Goal: Information Seeking & Learning: Check status

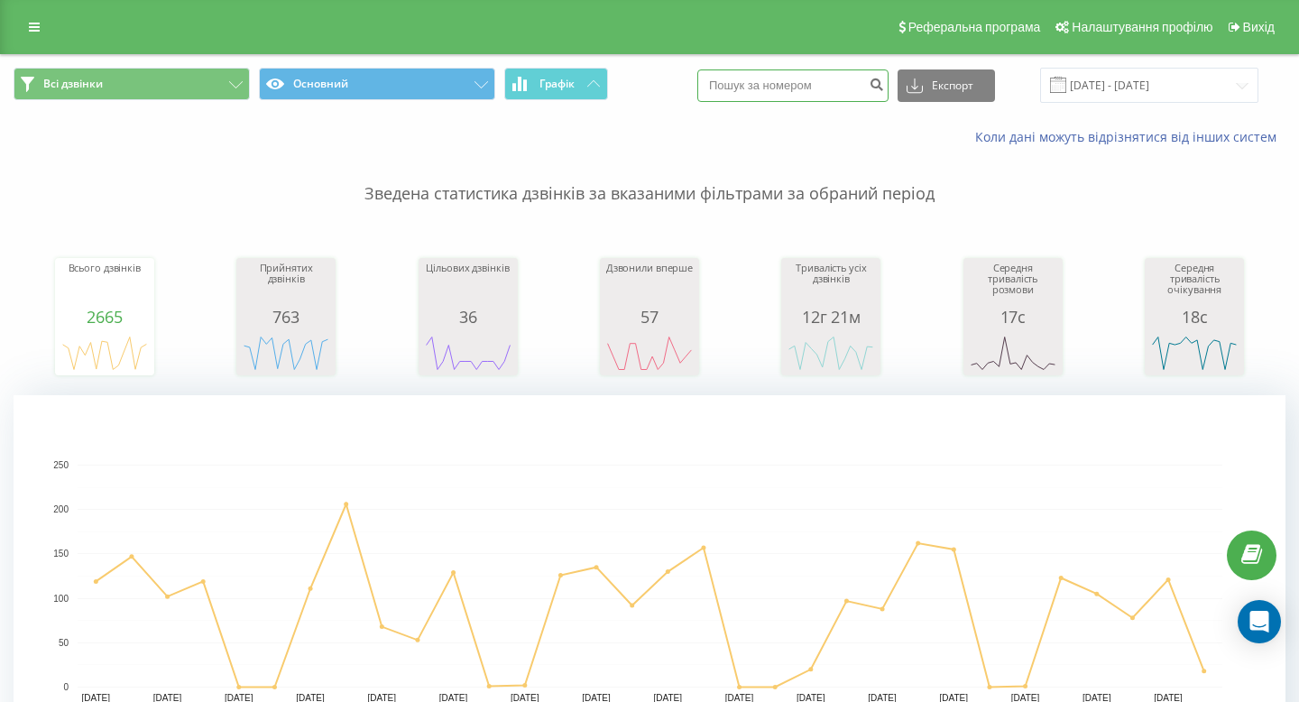
click at [788, 84] on input at bounding box center [792, 85] width 191 height 32
paste input "067 354 8381"
type input "067 354 8381"
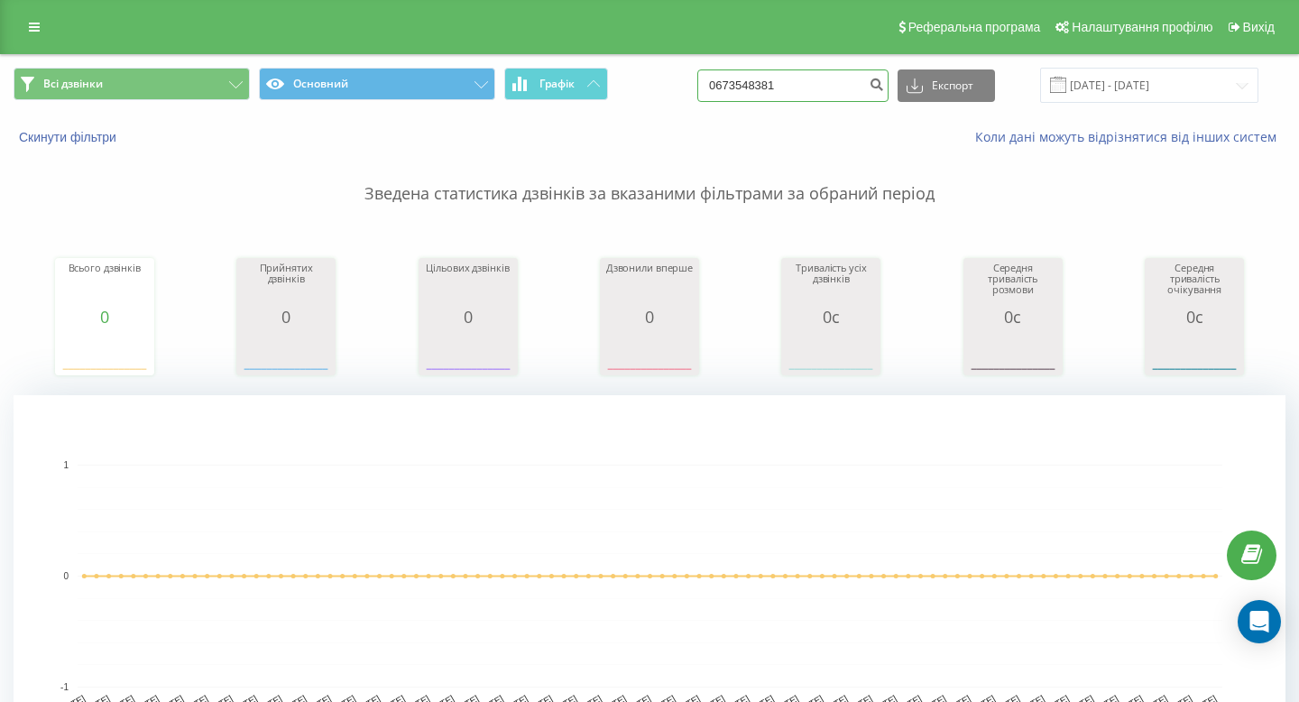
click at [851, 96] on input "0673548381" at bounding box center [792, 85] width 191 height 32
paste input "97 933 57 75"
type input "097 933 57 75"
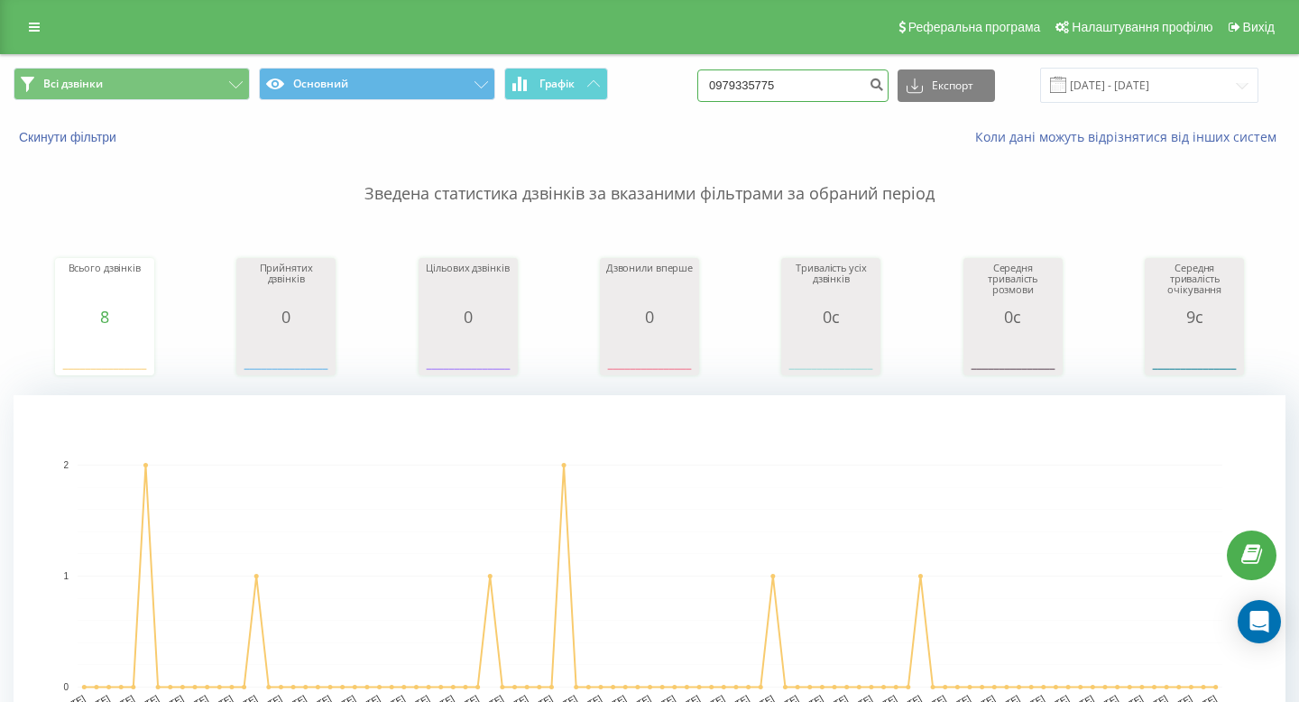
click at [827, 92] on input "0979335775" at bounding box center [792, 85] width 191 height 32
paste input "823 36 06"
type input "097 823 36 06"
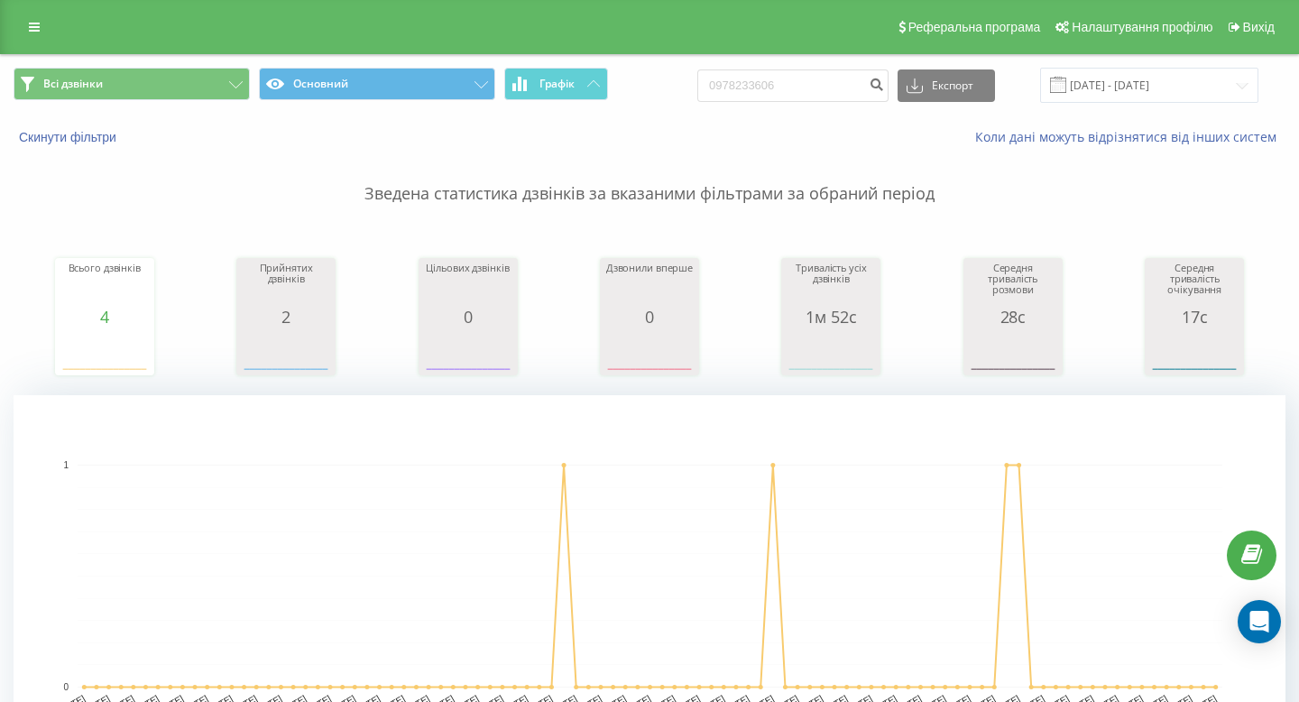
click at [51, 36] on div "Реферальна програма Налаштування профілю Вихід" at bounding box center [649, 27] width 1299 height 54
click at [44, 33] on link at bounding box center [34, 26] width 32 height 25
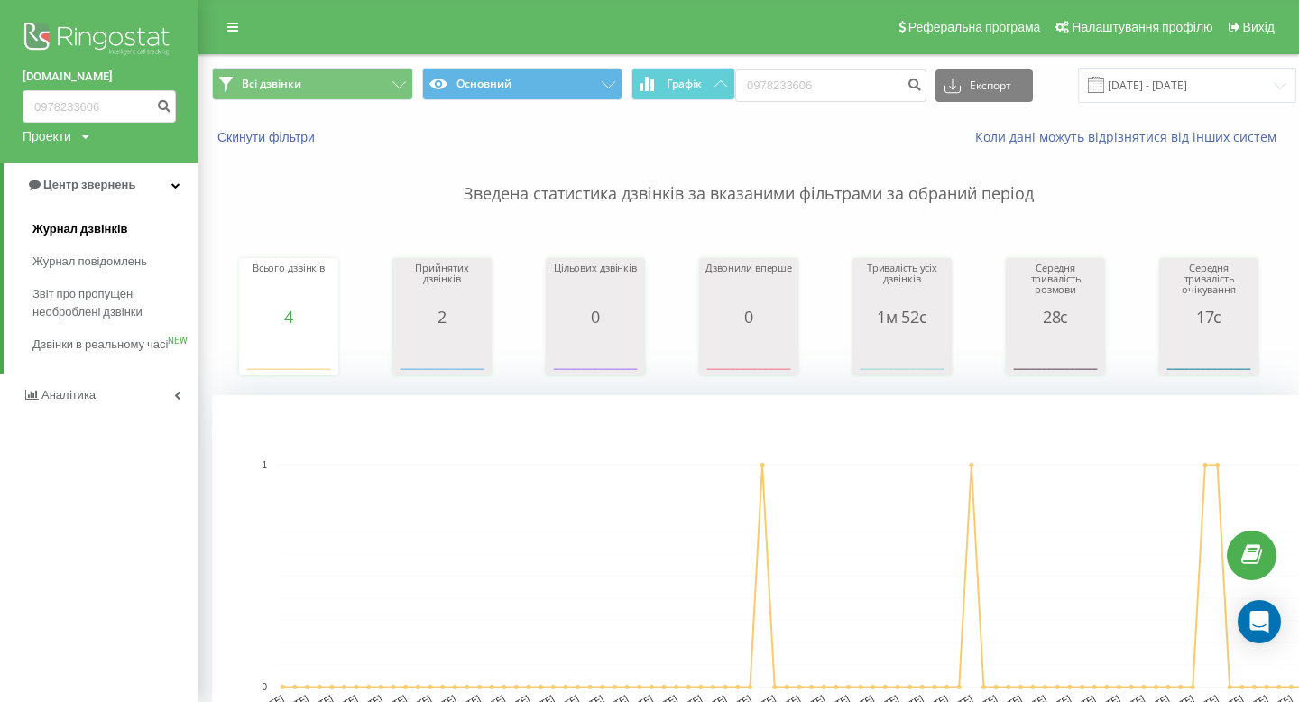
click at [122, 232] on span "Журнал дзвінків" at bounding box center [80, 229] width 96 height 18
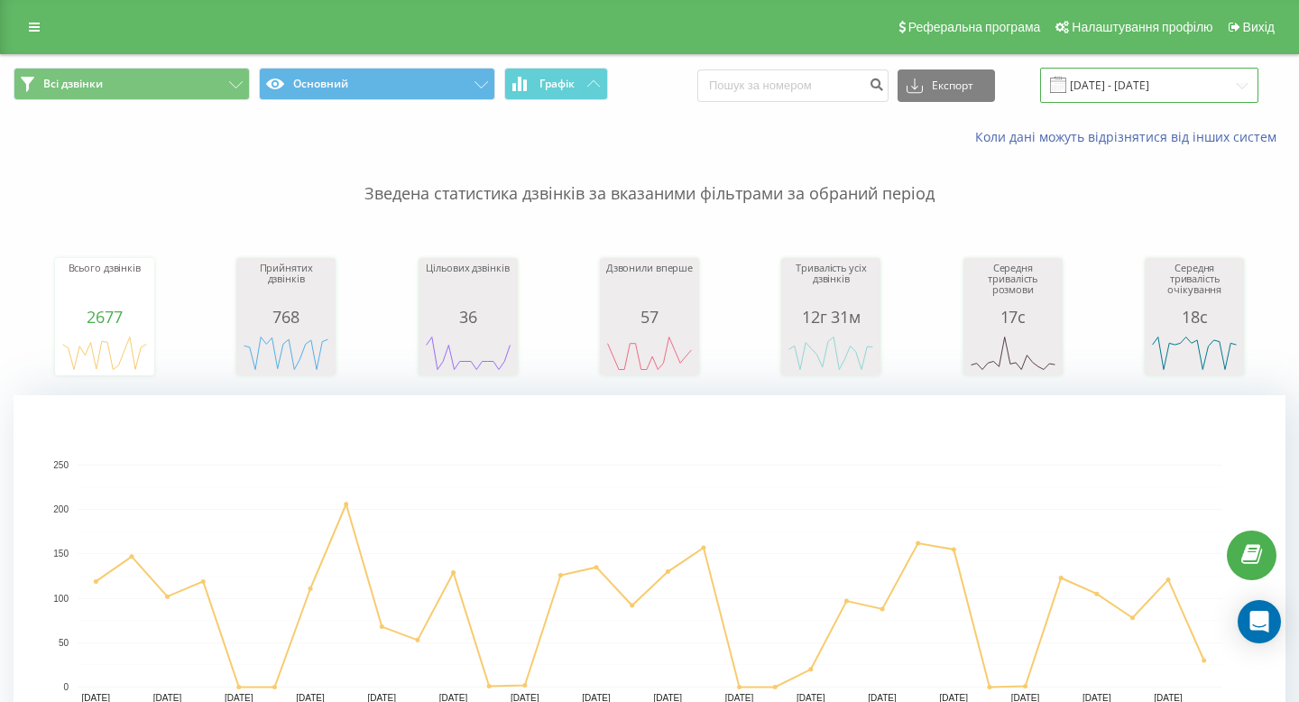
click at [1117, 86] on input "22.07.2025 - 22.08.2025" at bounding box center [1149, 85] width 218 height 35
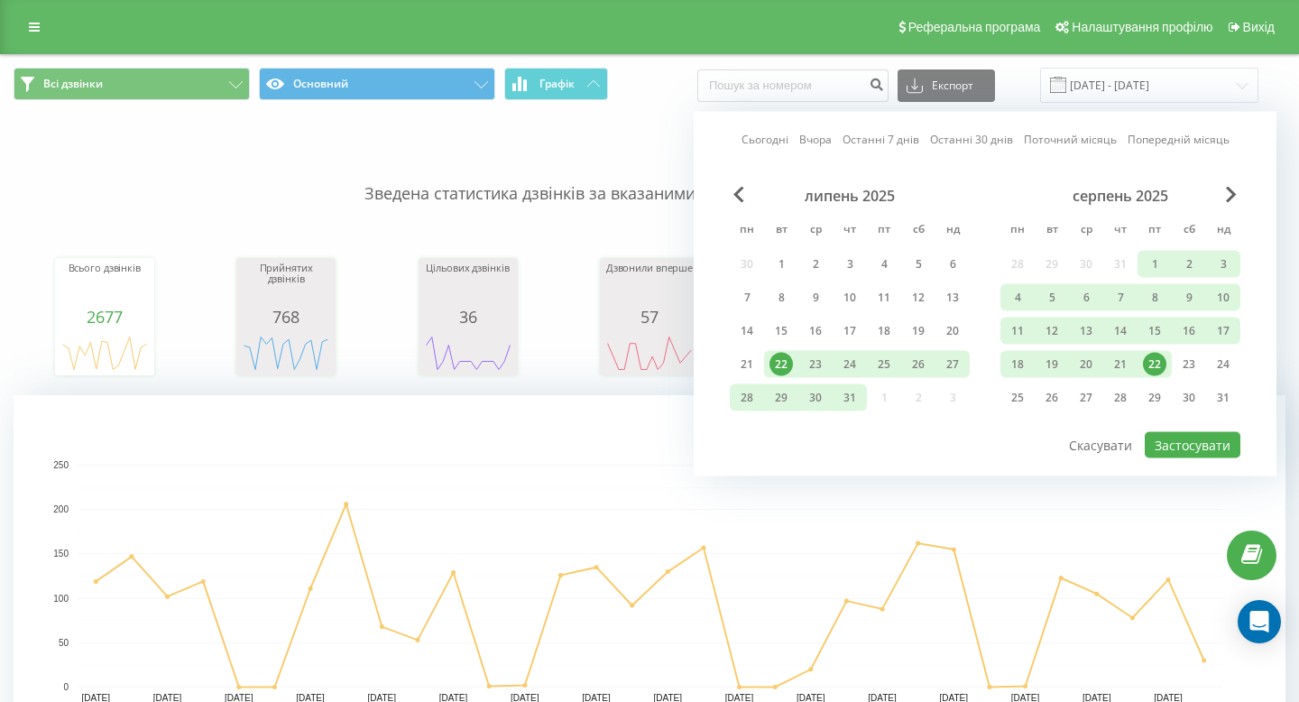
click at [1153, 362] on div "22" at bounding box center [1154, 364] width 23 height 23
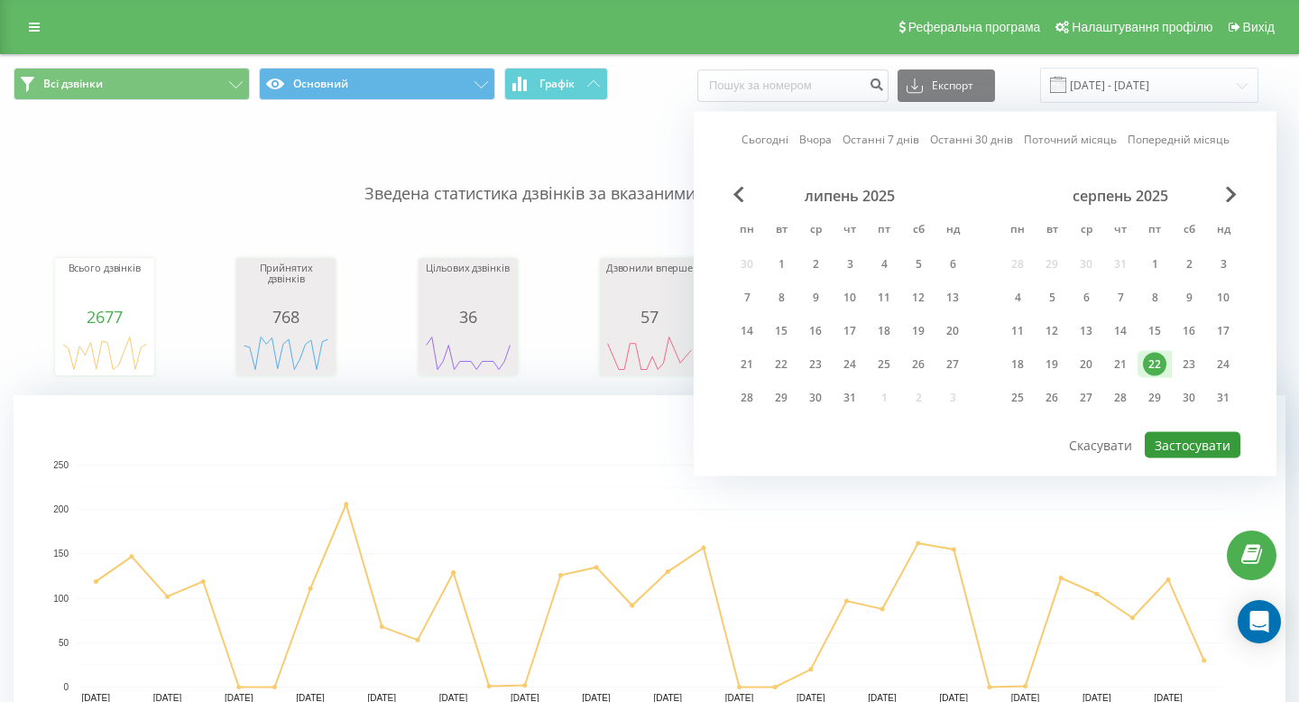
click at [1172, 435] on button "Застосувати" at bounding box center [1193, 445] width 96 height 26
type input "22.08.2025 - 22.08.2025"
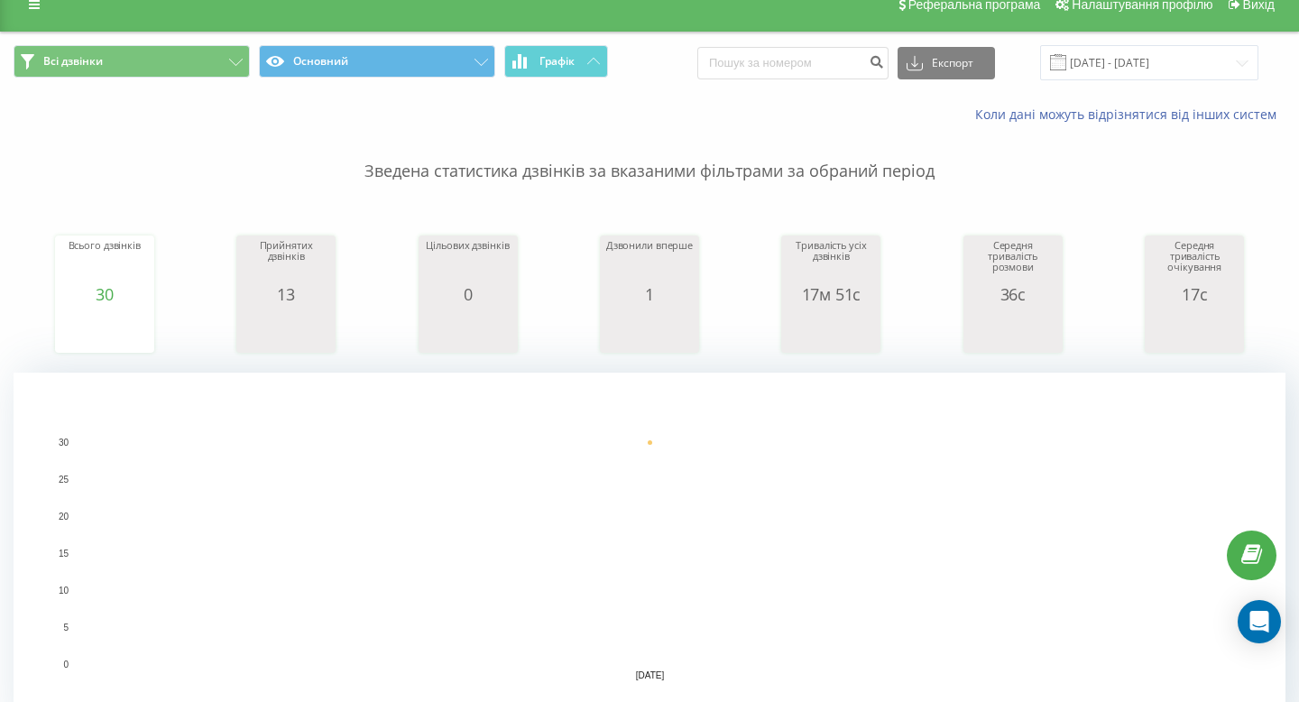
scroll to position [27, 0]
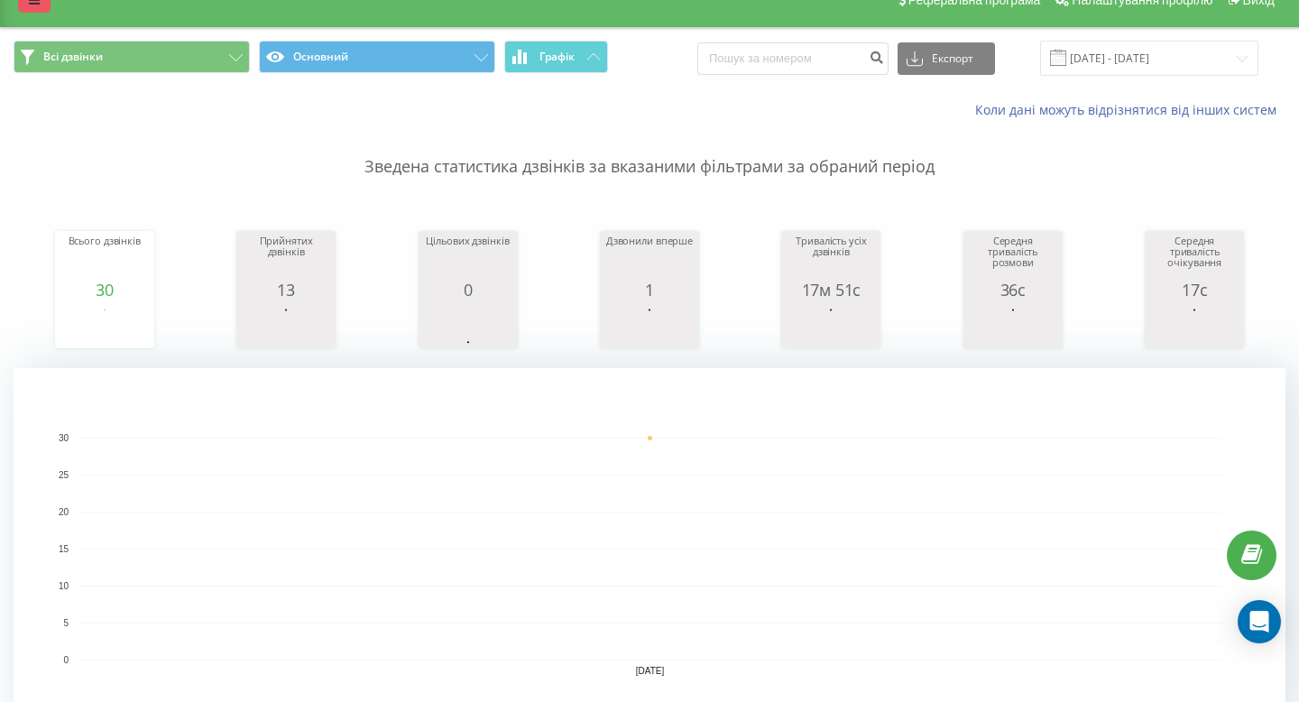
click at [40, 8] on link at bounding box center [34, -1] width 32 height 25
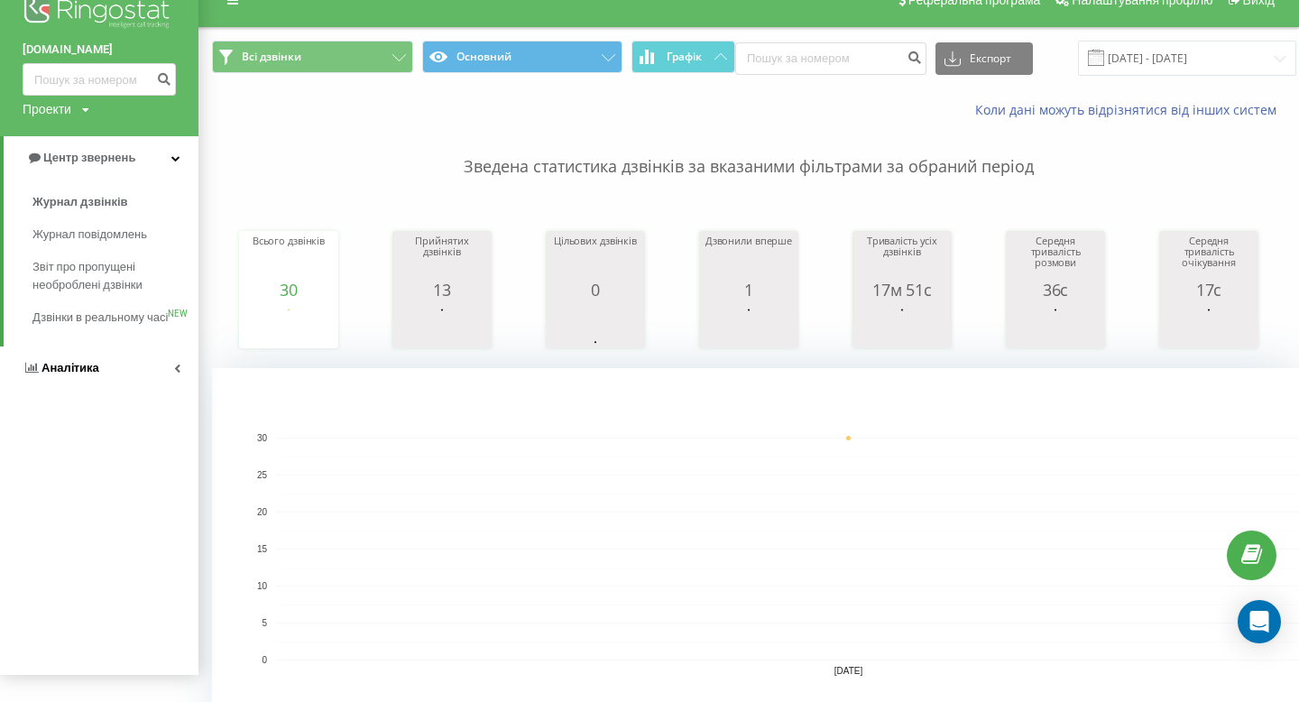
click at [100, 373] on link "Аналiтика" at bounding box center [99, 367] width 198 height 43
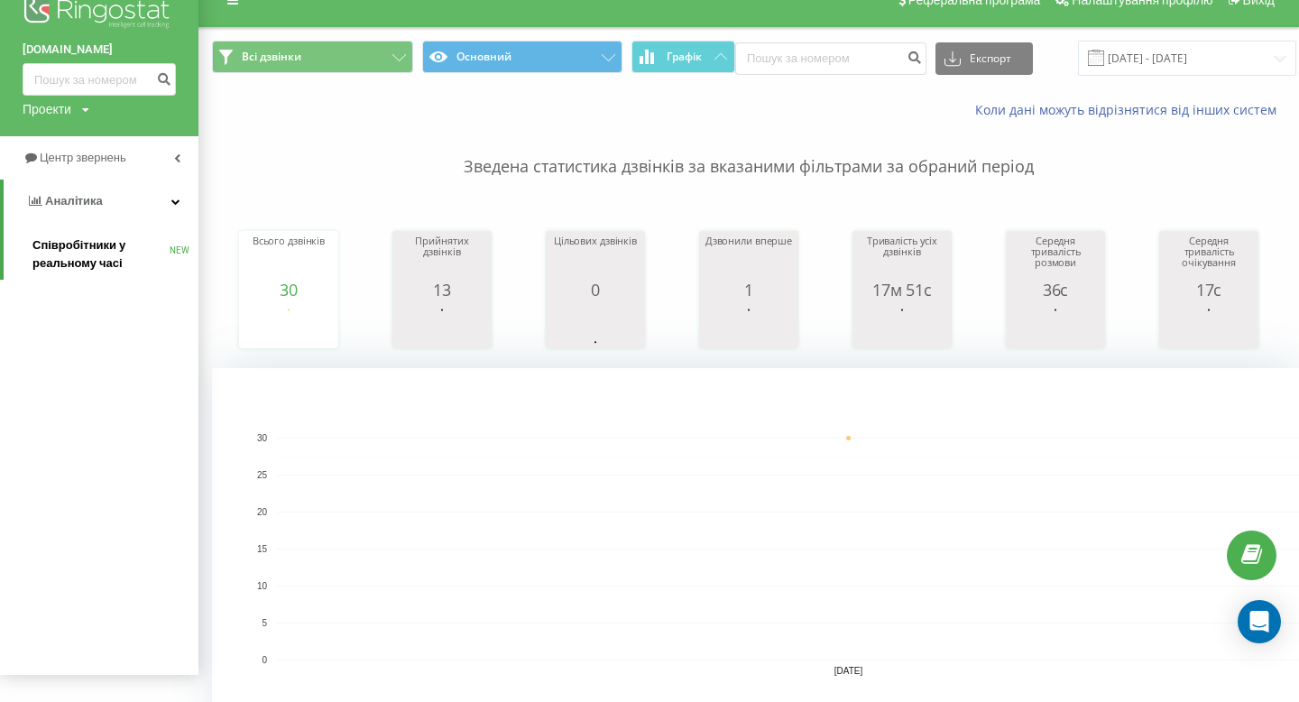
click at [106, 260] on span "Співробітники у реальному часі" at bounding box center [100, 254] width 137 height 36
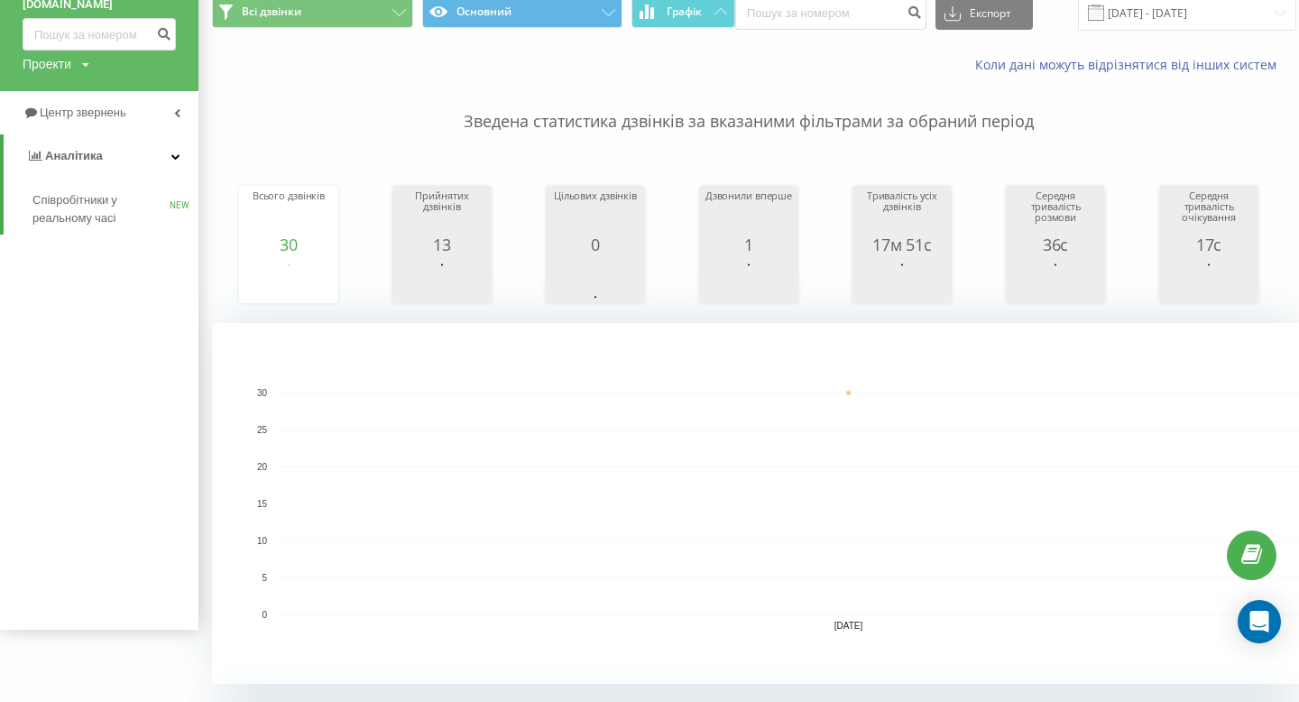
scroll to position [0, 0]
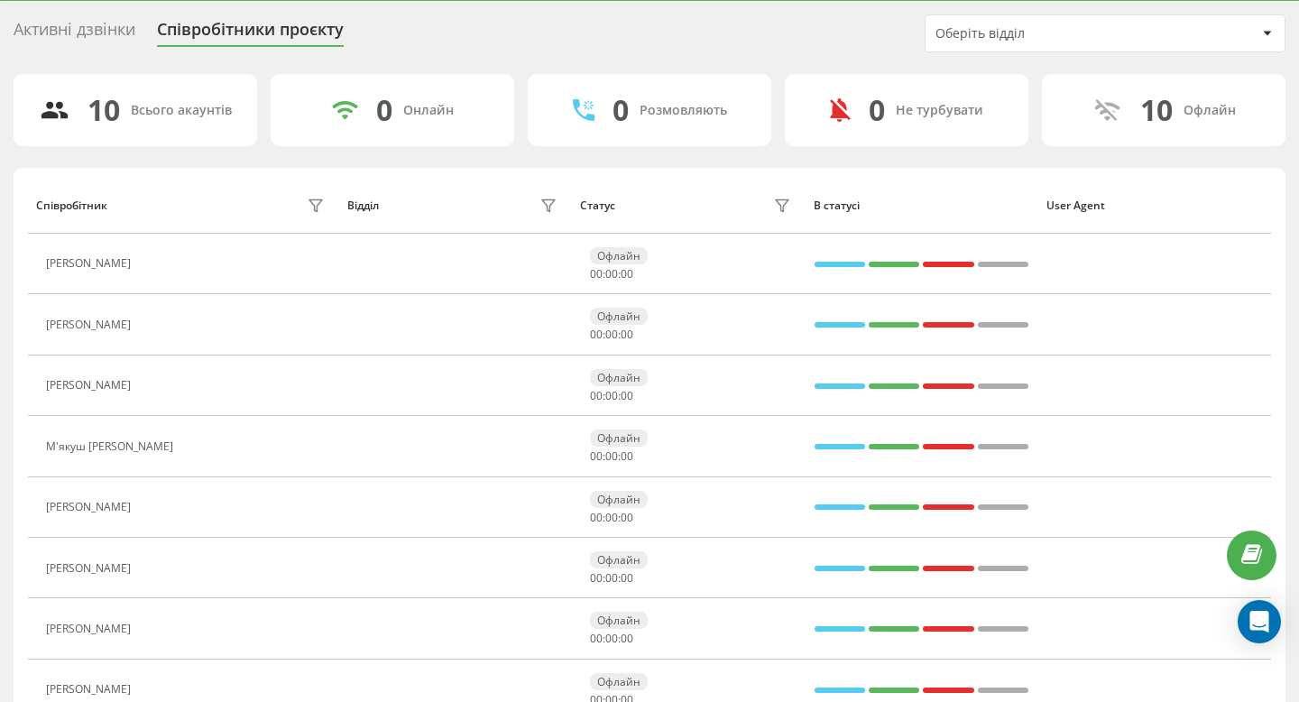
scroll to position [63, 0]
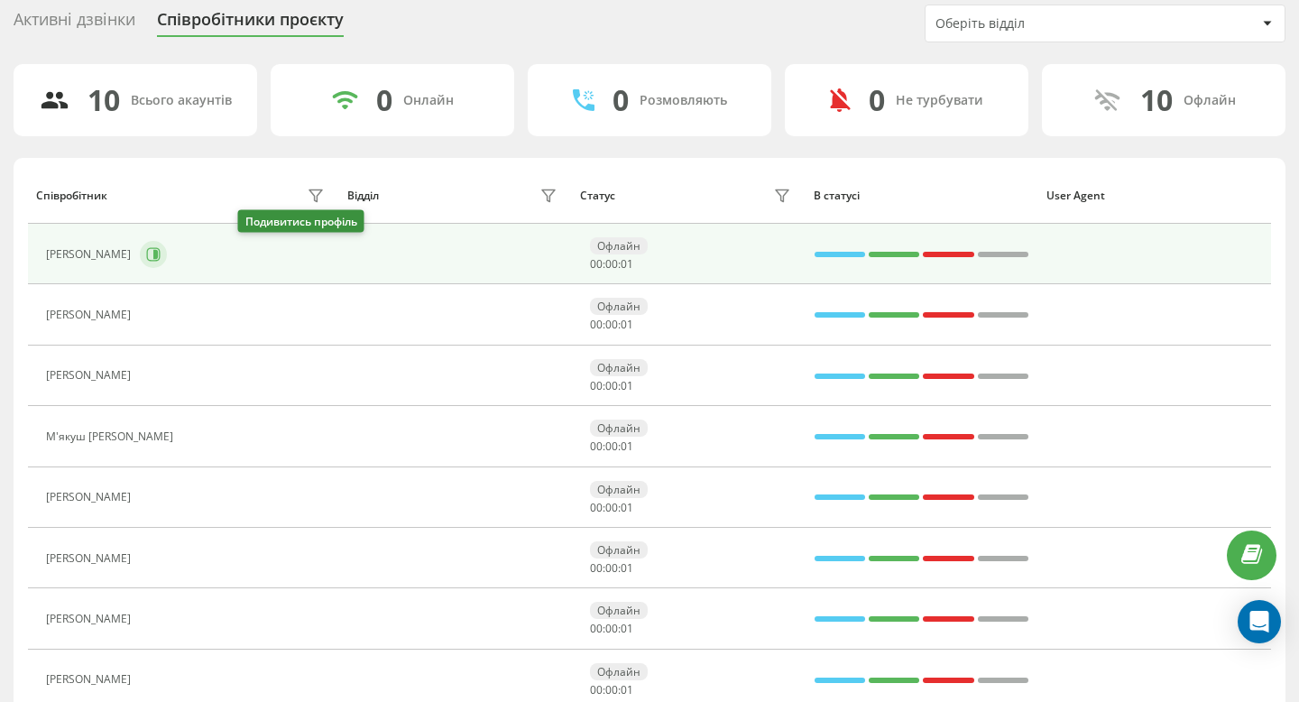
click at [158, 253] on icon at bounding box center [155, 254] width 5 height 9
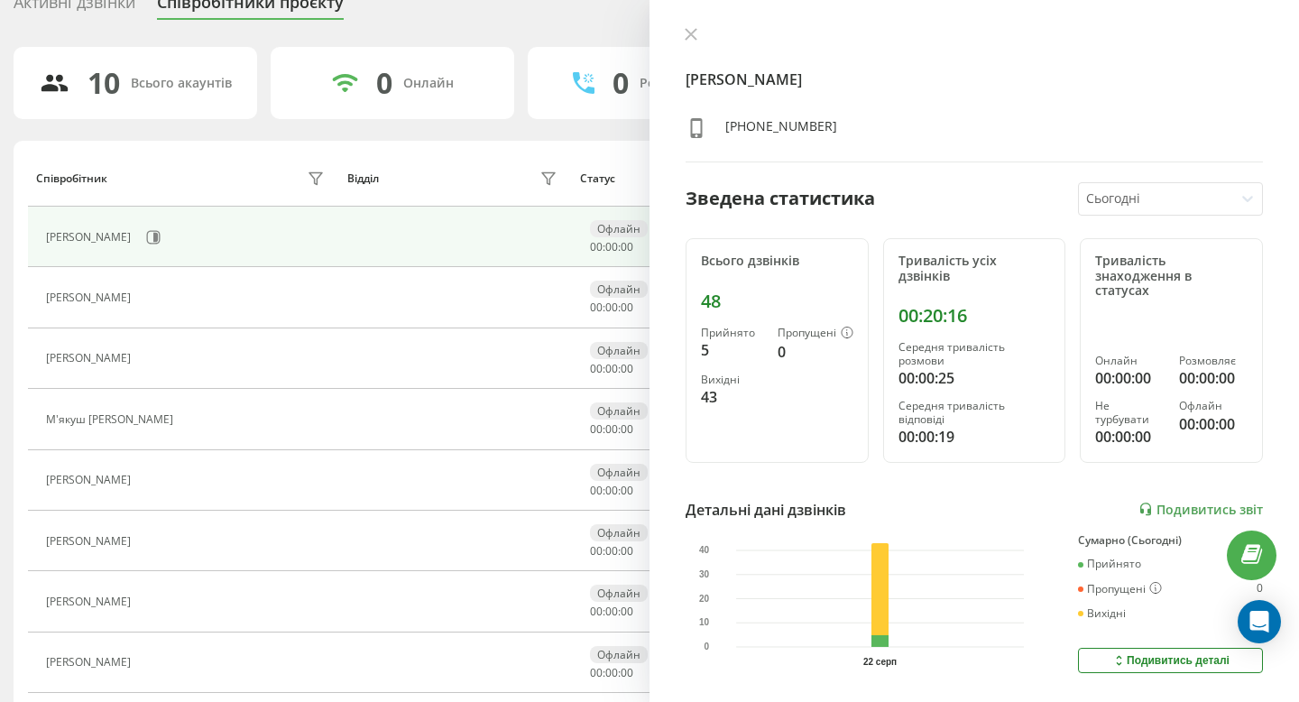
scroll to position [81, 0]
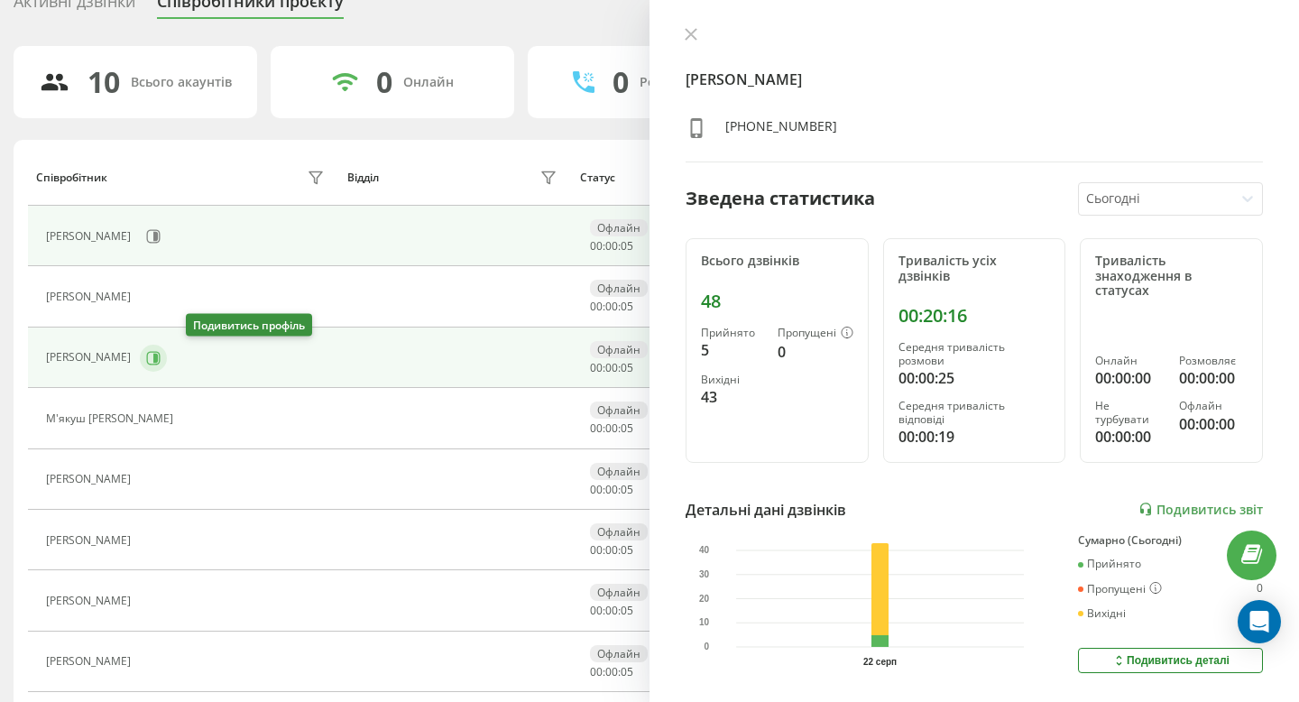
click at [167, 358] on button at bounding box center [153, 358] width 27 height 27
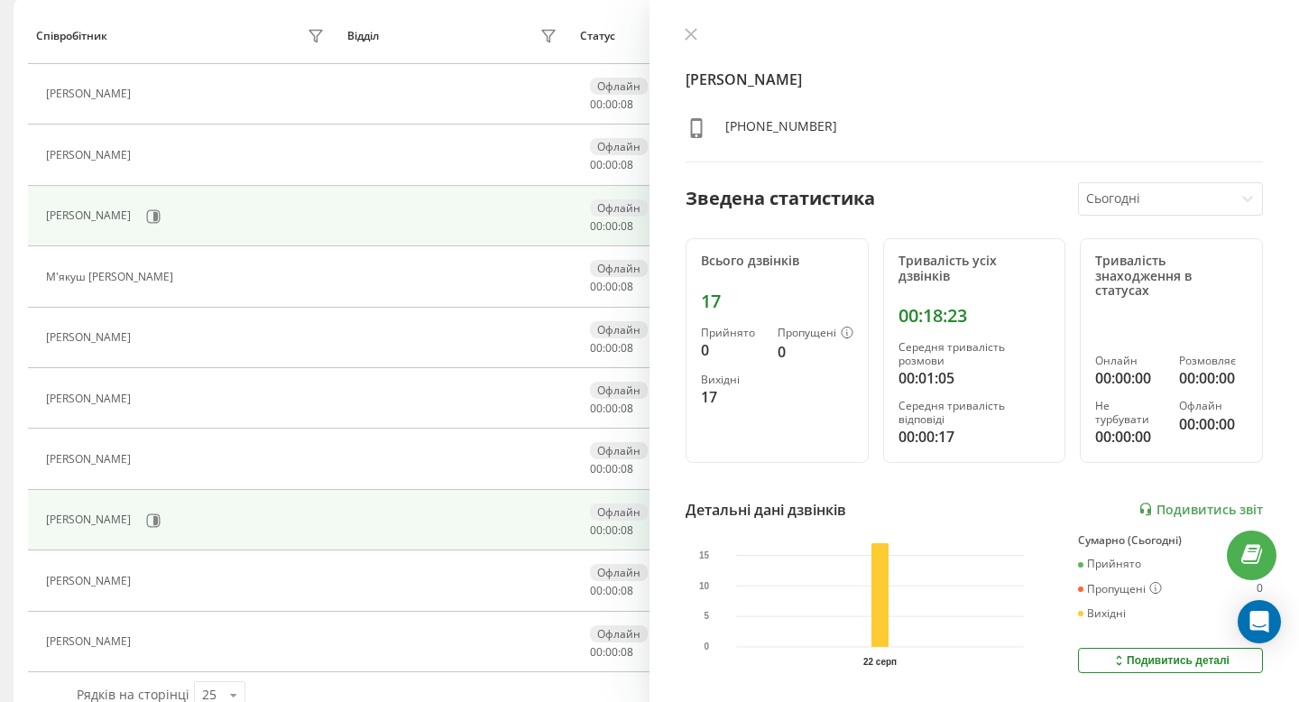
scroll to position [226, 0]
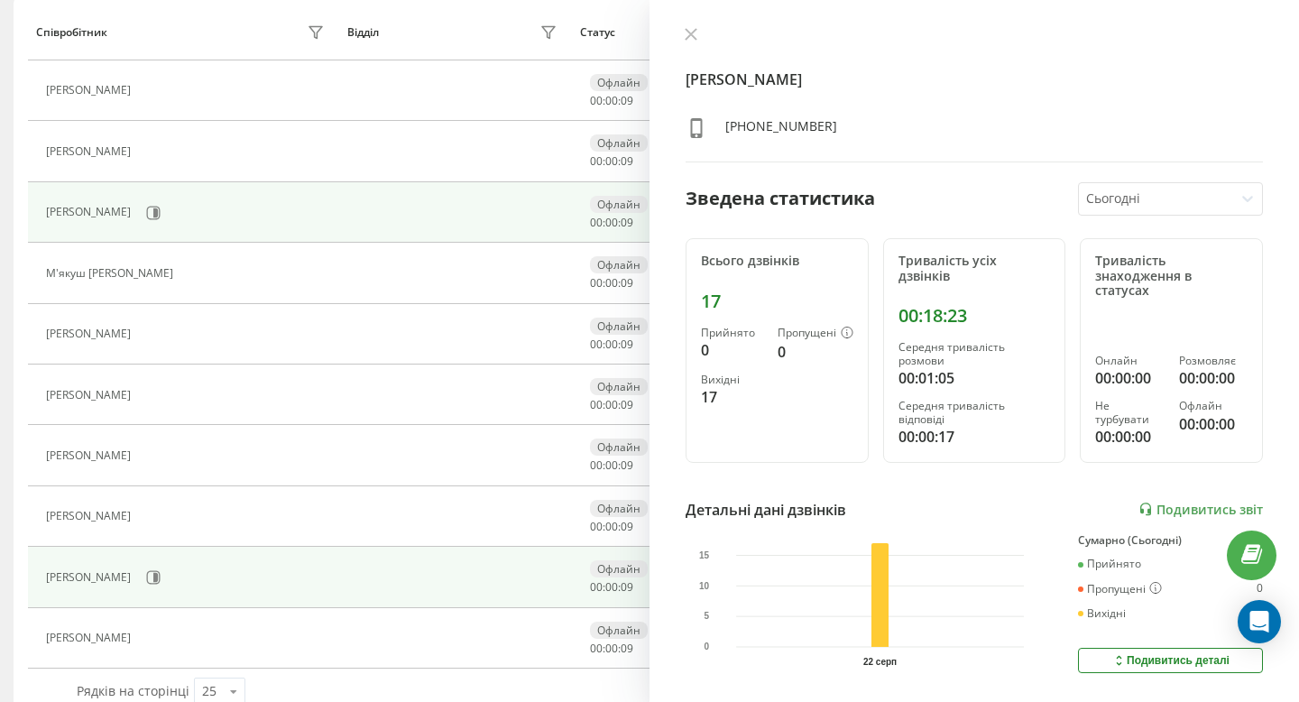
click at [178, 565] on div "Галицький Володимир" at bounding box center [187, 577] width 283 height 31
click at [167, 568] on button at bounding box center [153, 577] width 27 height 27
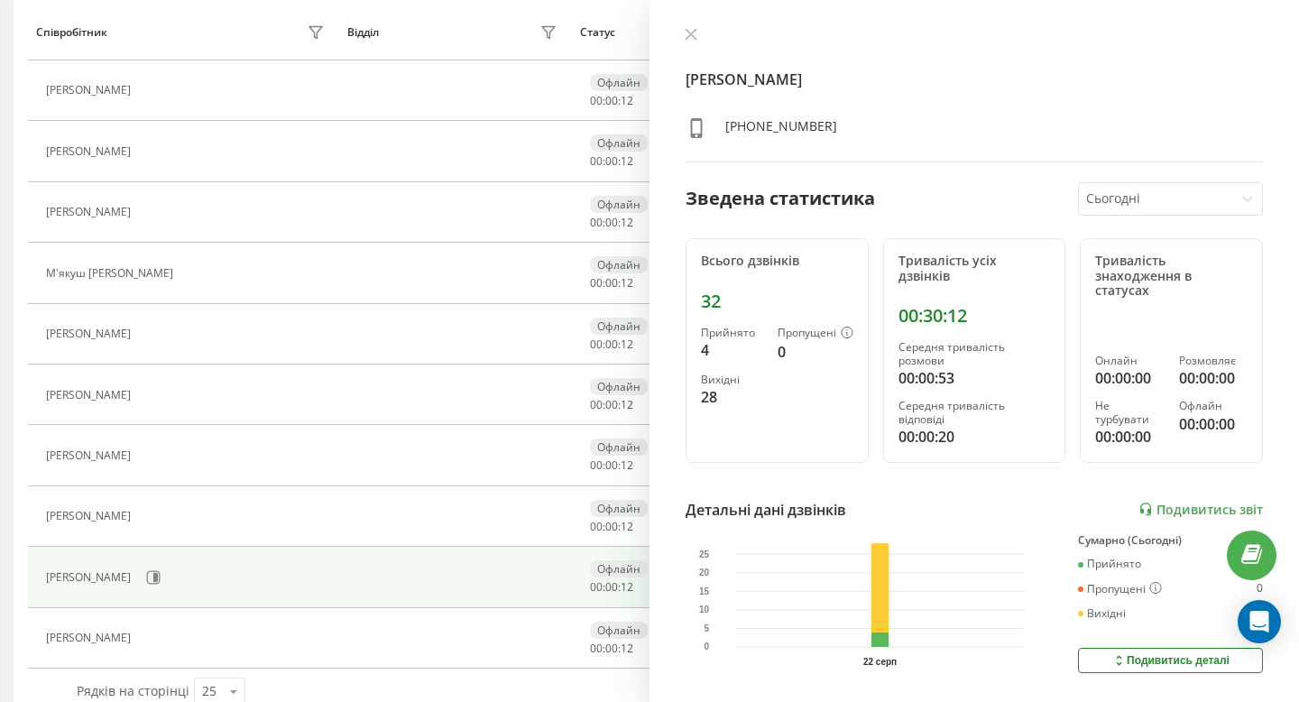
scroll to position [245, 0]
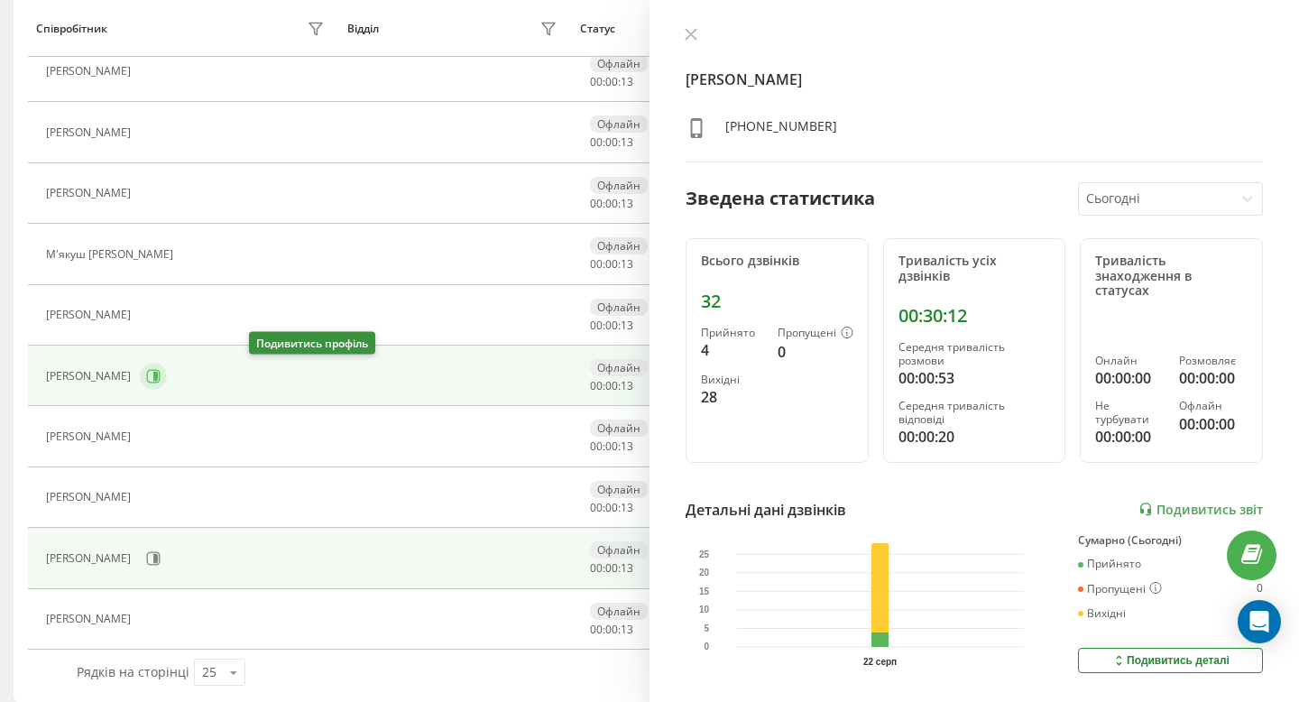
click at [161, 382] on icon at bounding box center [153, 376] width 14 height 14
click at [702, 41] on button at bounding box center [690, 35] width 23 height 17
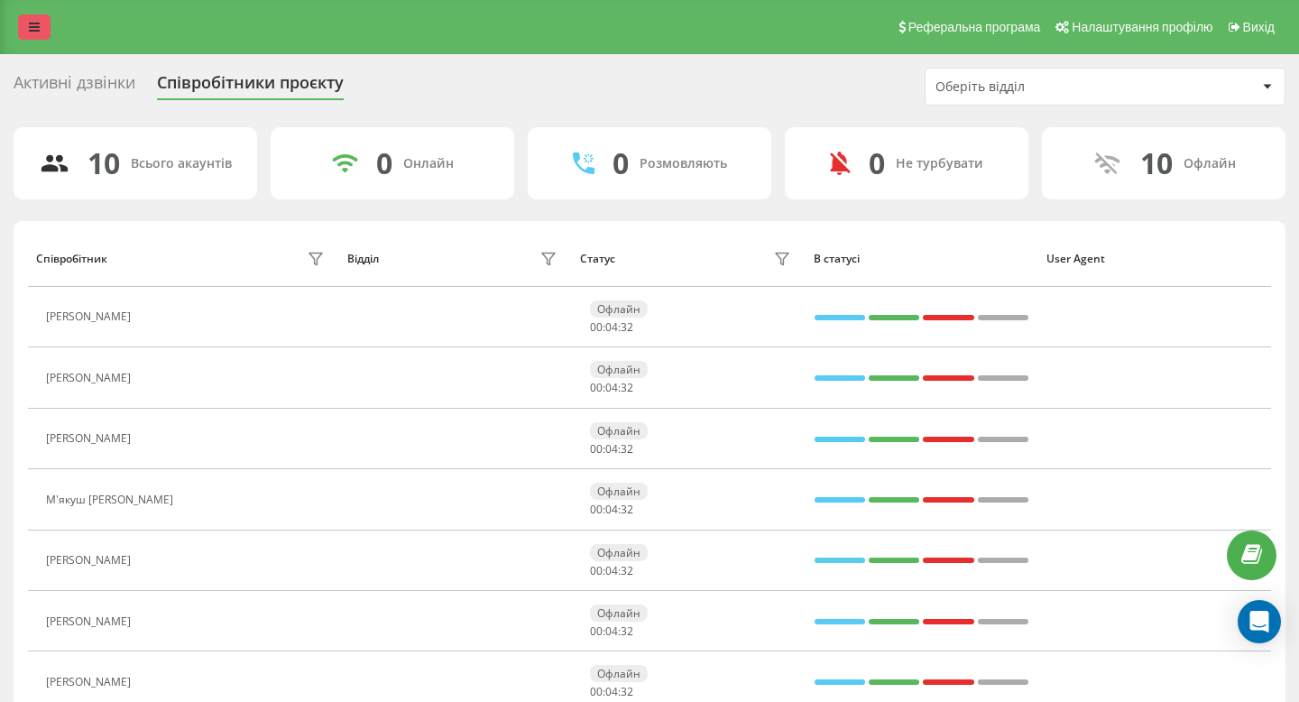
click at [26, 15] on link at bounding box center [34, 26] width 32 height 25
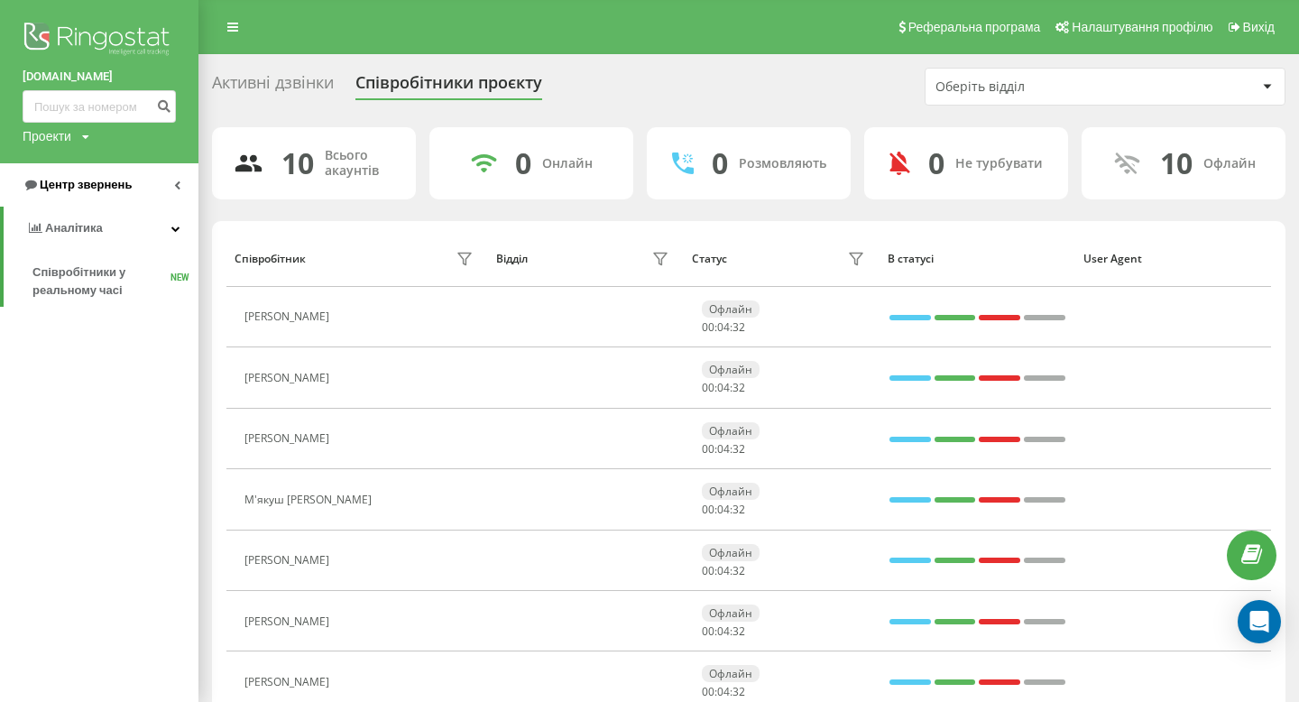
click at [79, 195] on link "Центр звернень" at bounding box center [99, 184] width 198 height 43
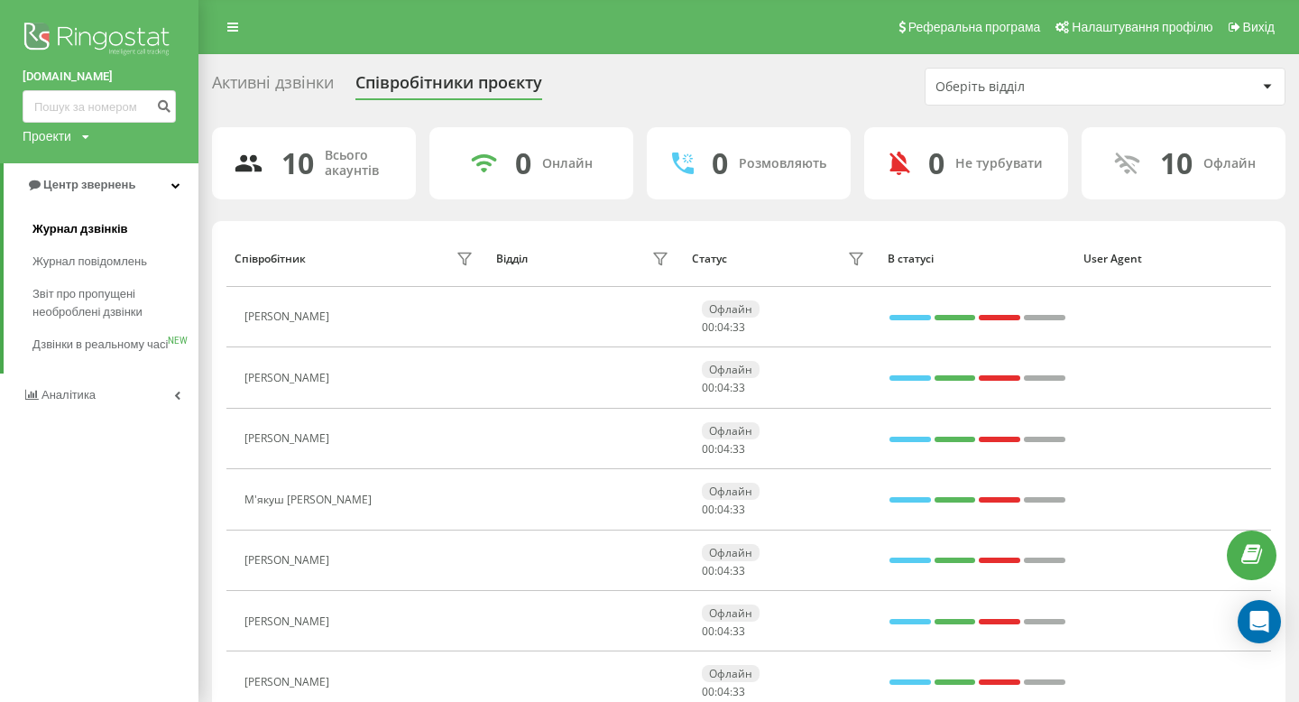
click at [85, 223] on span "Журнал дзвінків" at bounding box center [80, 229] width 96 height 18
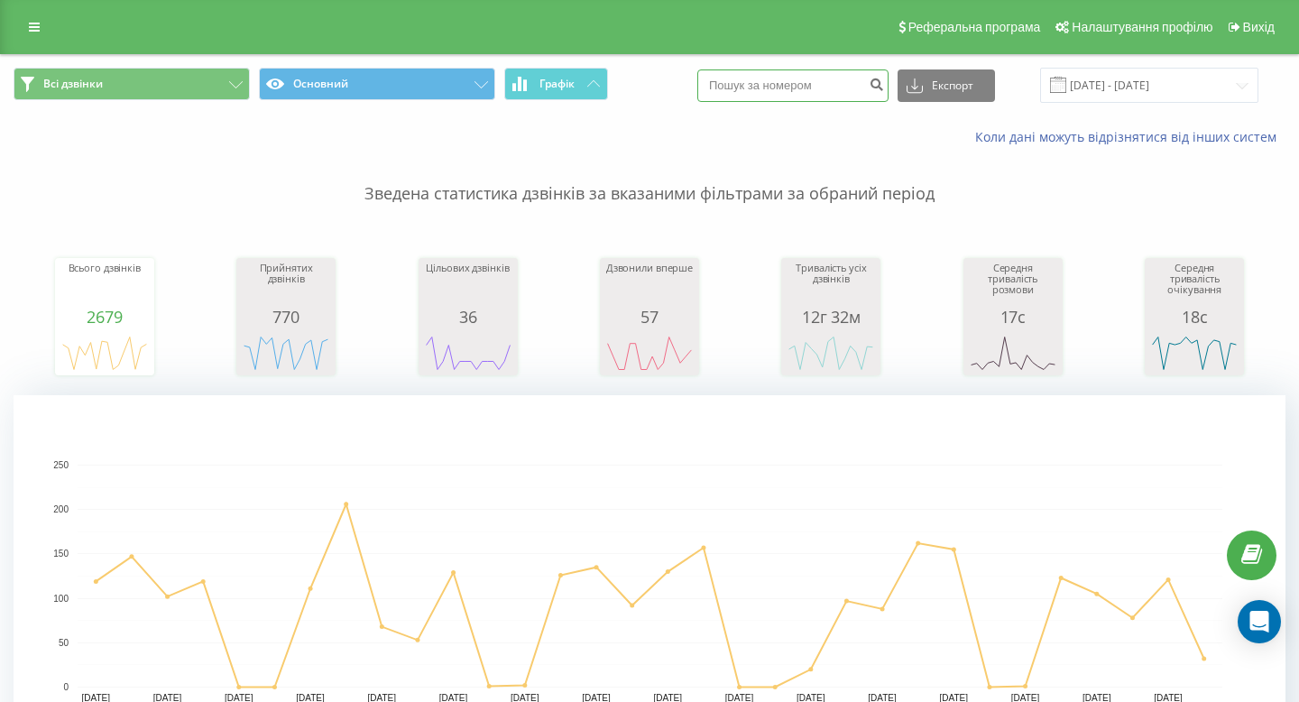
click at [781, 91] on input at bounding box center [792, 85] width 191 height 32
paste input "067 67 44 365"
type input "067 67 44 365"
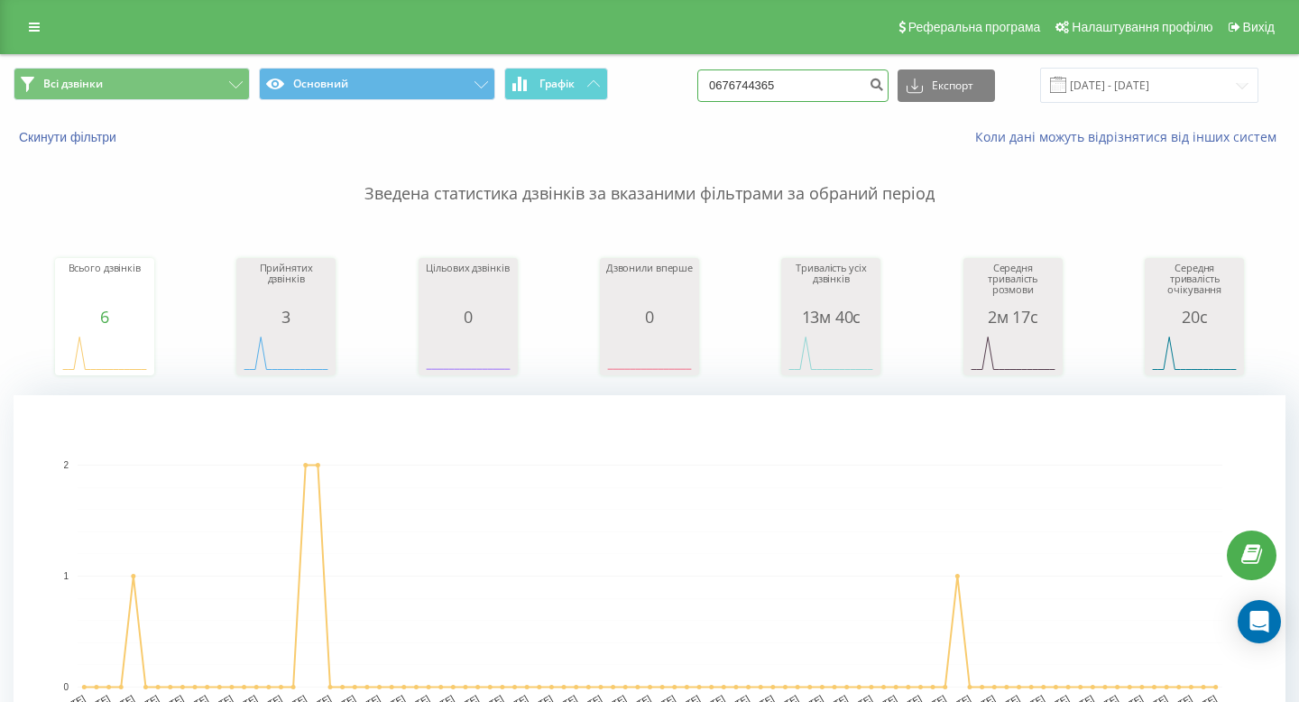
click at [806, 88] on input "0676744365" at bounding box center [792, 85] width 191 height 32
paste input "98 067 20 10"
type input "098 067 20 10"
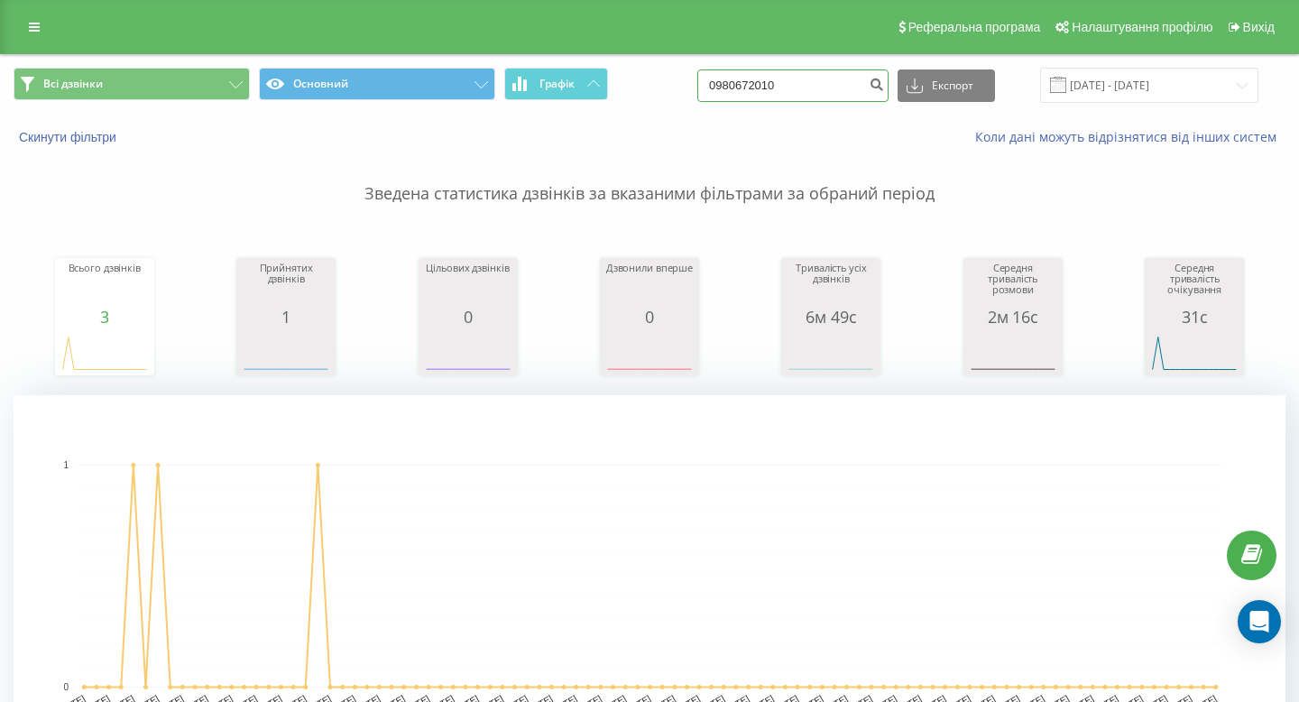
click at [772, 76] on input "0980672010" at bounding box center [792, 85] width 191 height 32
paste input "7 479 21 04"
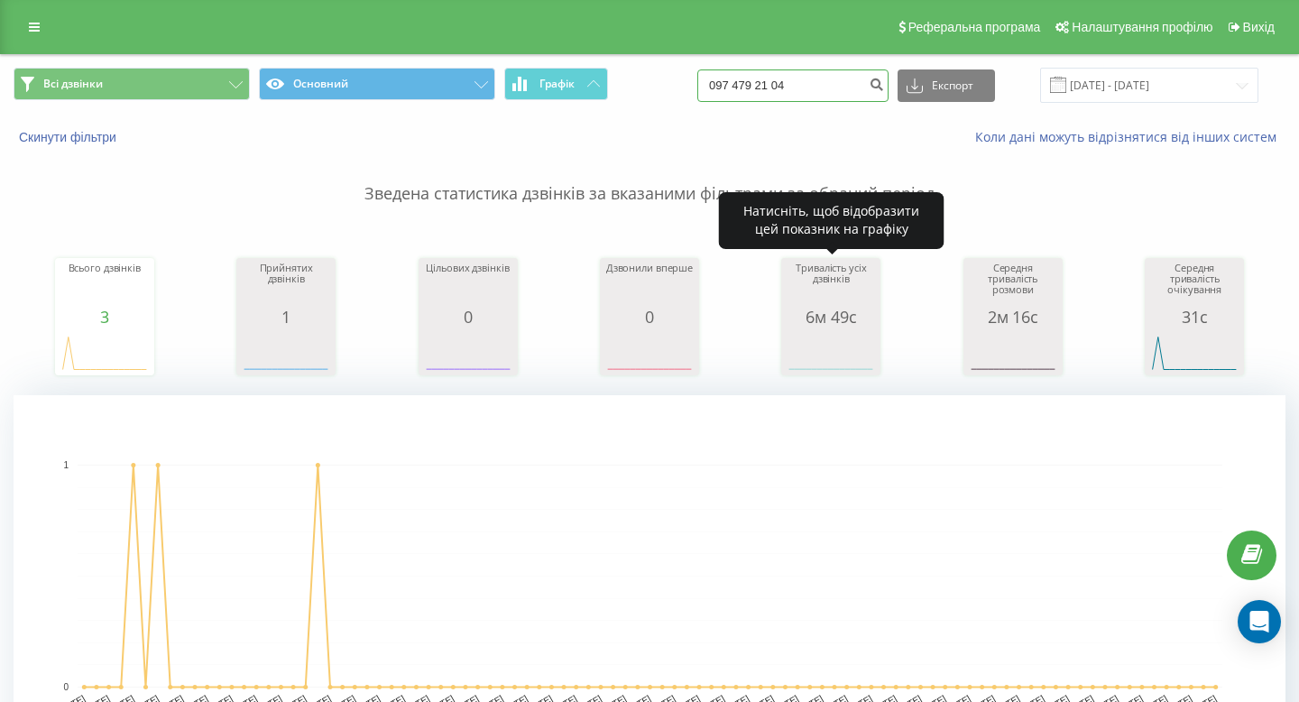
type input "097 479 21 04"
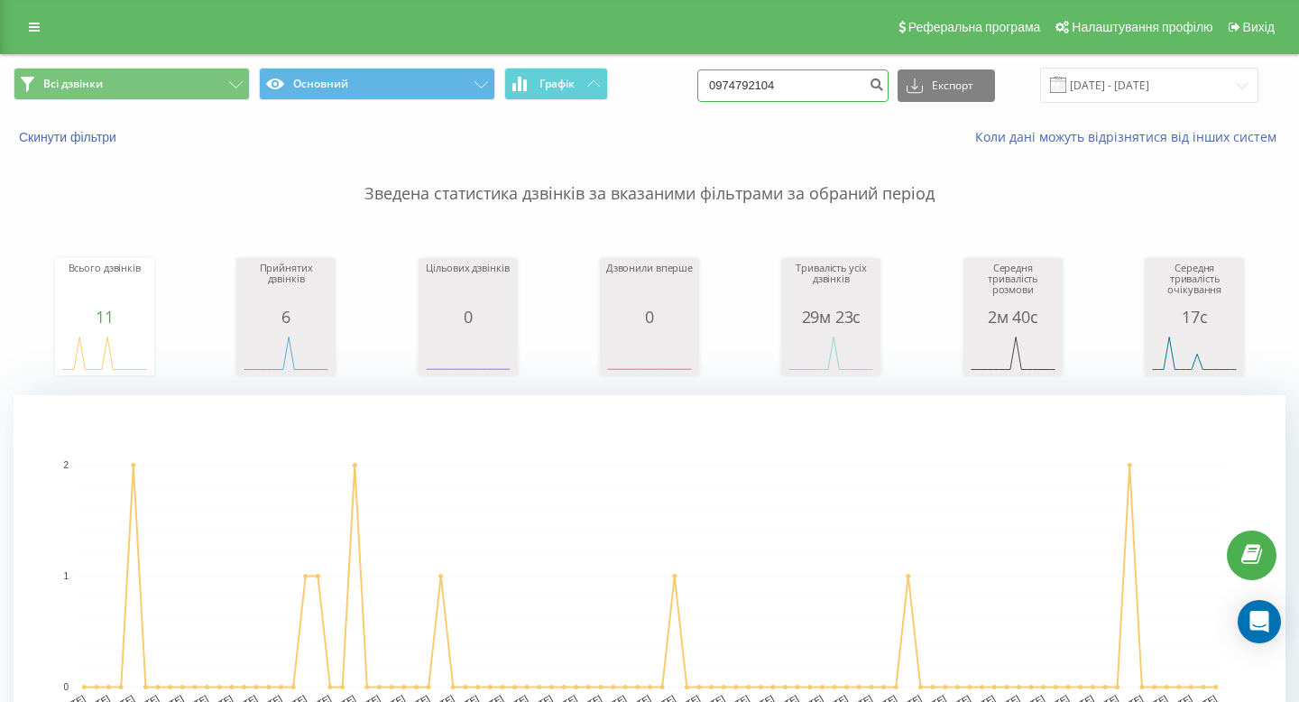
click at [866, 85] on input "0974792104" at bounding box center [792, 85] width 191 height 32
paste input "67 756 12 8"
type input "067 756 12 84"
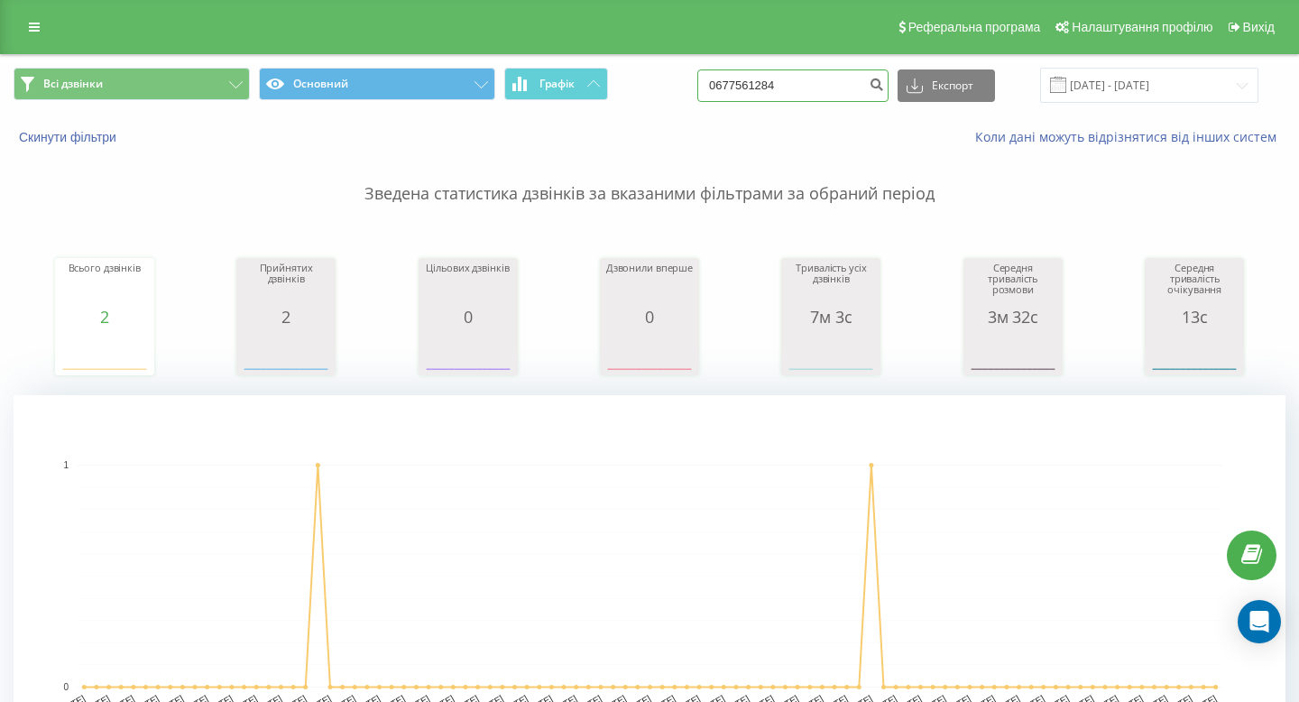
click at [792, 91] on input "0677561284" at bounding box center [792, 85] width 191 height 32
paste input "98 231 03 93"
type input "098 231 03 93"
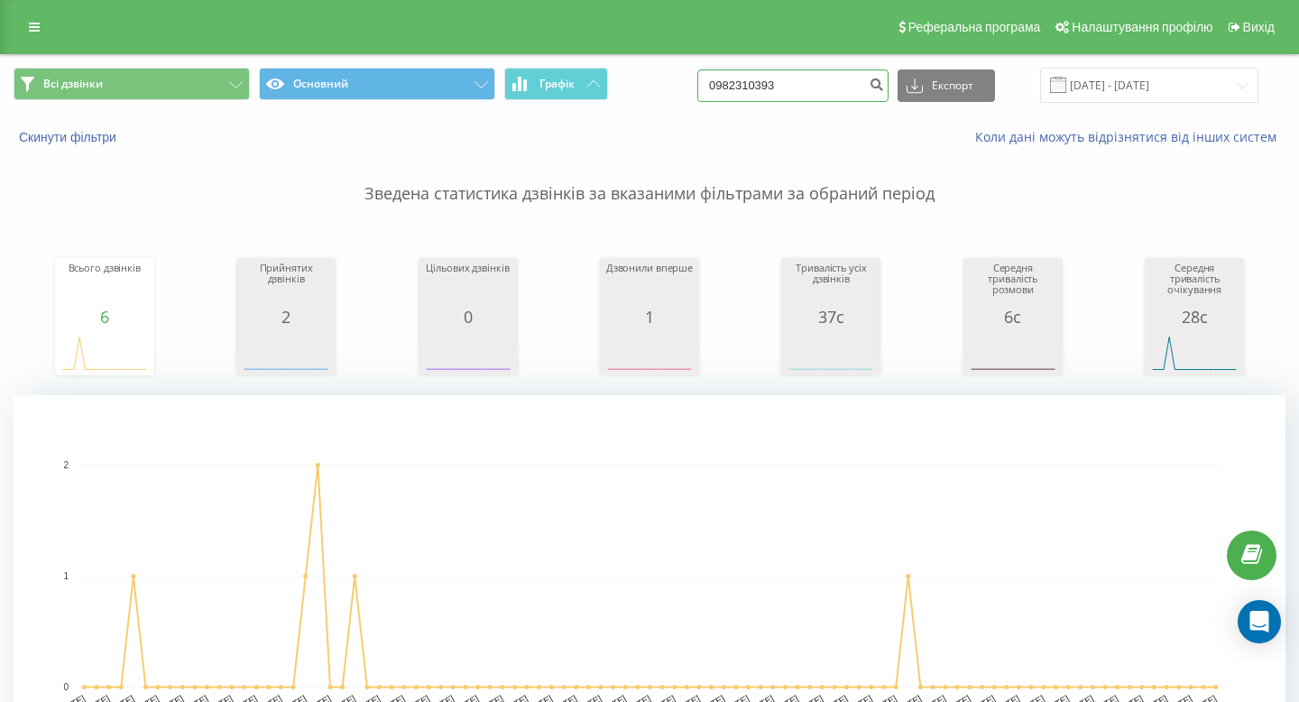
click at [811, 87] on input "0982310393" at bounding box center [792, 85] width 191 height 32
paste input "584 41 45"
type input "098 584 41 45"
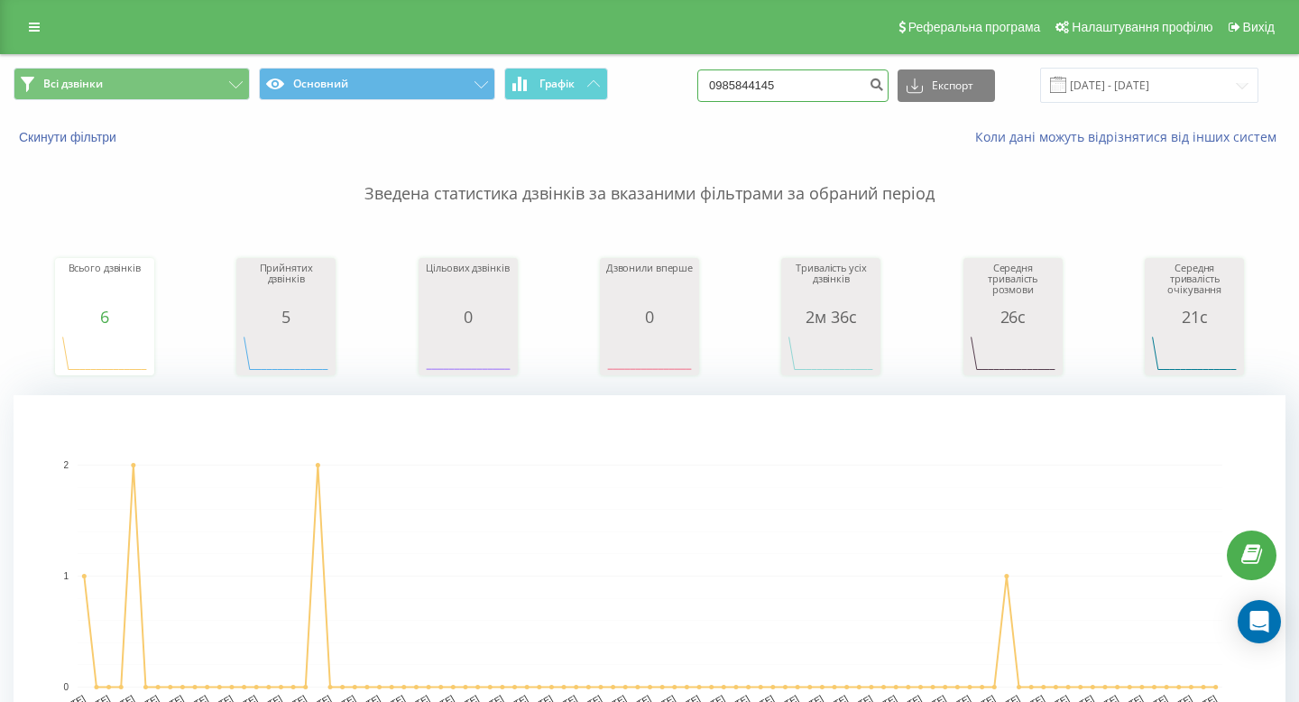
click at [861, 83] on input "0985844145" at bounding box center [792, 85] width 191 height 32
click at [861, 84] on input "0985844145" at bounding box center [792, 85] width 191 height 32
type input "0662678357"
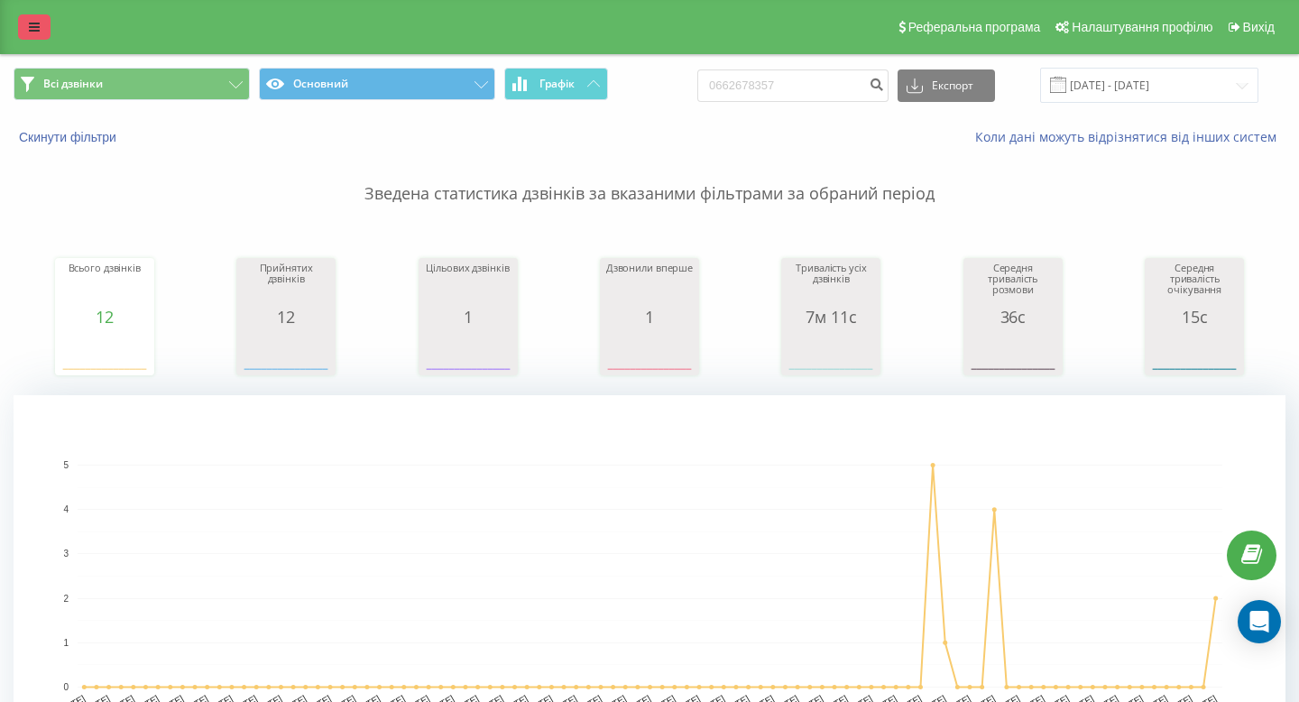
click at [27, 25] on link at bounding box center [34, 26] width 32 height 25
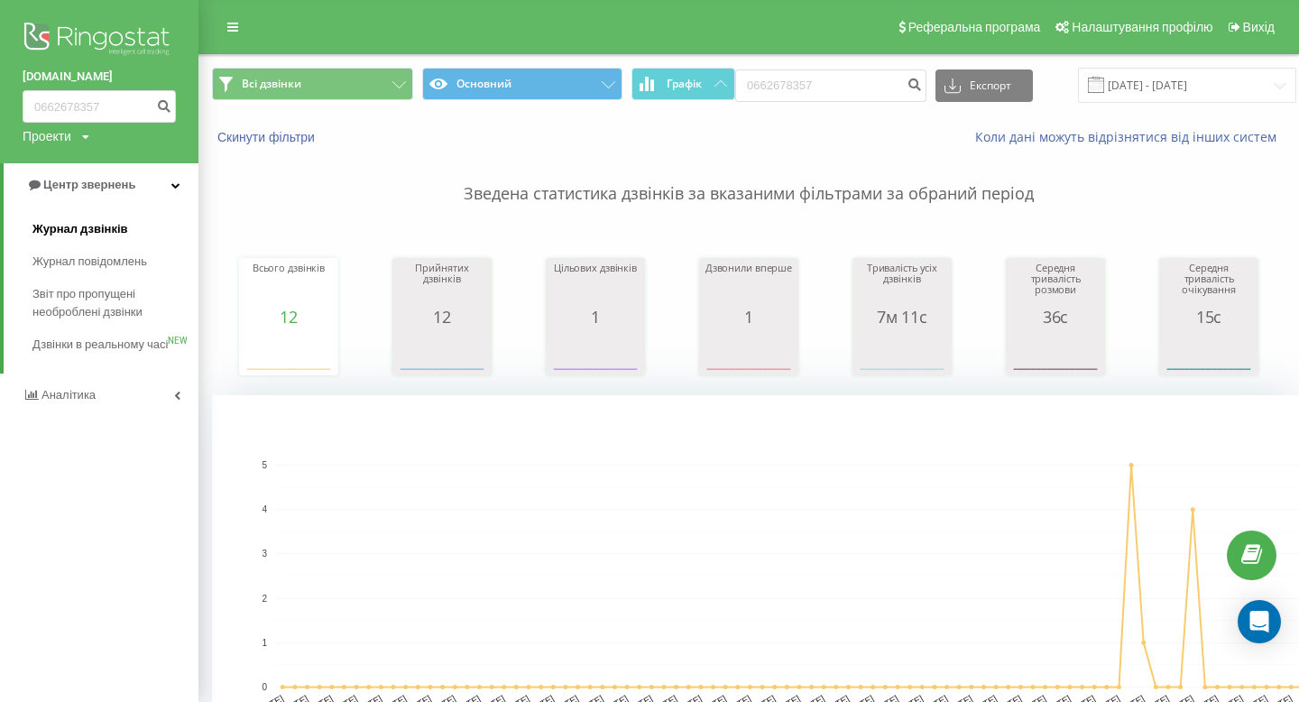
click at [130, 222] on link "Журнал дзвінків" at bounding box center [115, 229] width 166 height 32
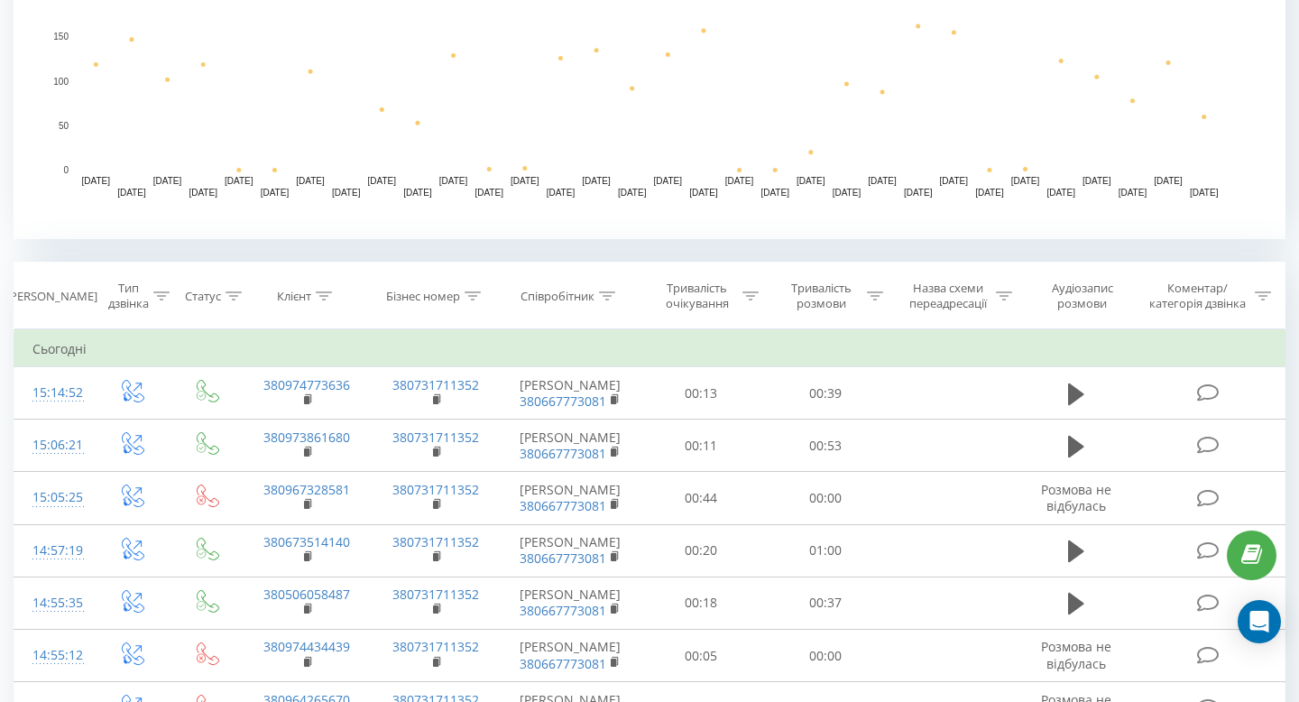
scroll to position [519, 0]
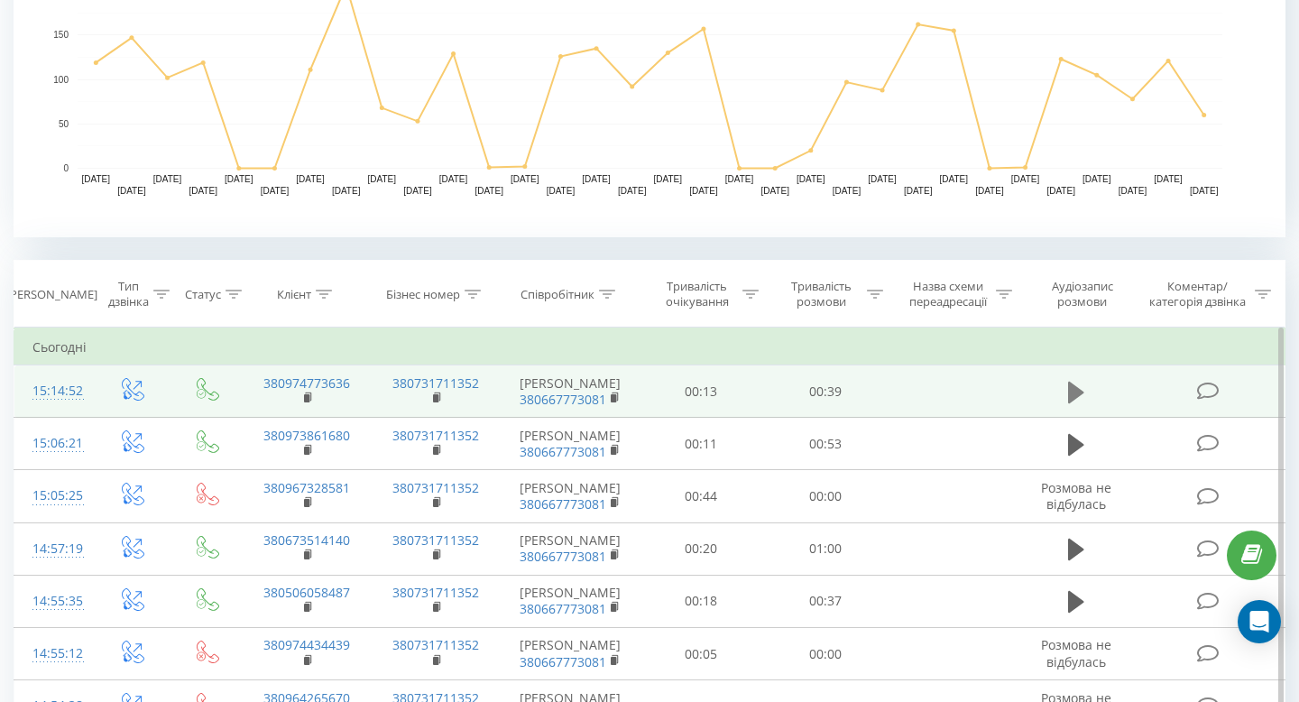
click at [1069, 398] on icon at bounding box center [1076, 392] width 16 height 22
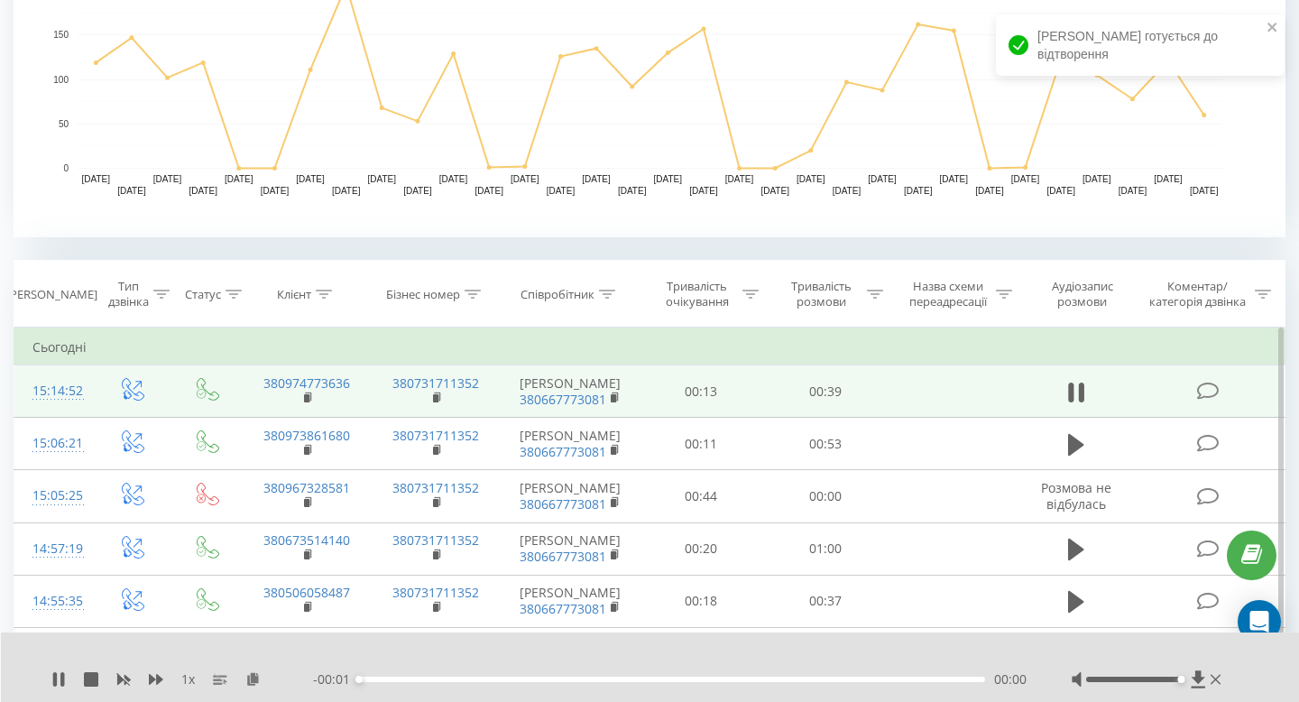
drag, startPoint x: 1130, startPoint y: 679, endPoint x: 1250, endPoint y: 682, distance: 120.0
click at [1250, 681] on div "1 x - 00:01 00:00 00:00" at bounding box center [650, 666] width 1299 height 69
click at [531, 678] on div "00:00" at bounding box center [672, 679] width 626 height 5
click at [531, 678] on div "00:10" at bounding box center [672, 679] width 626 height 5
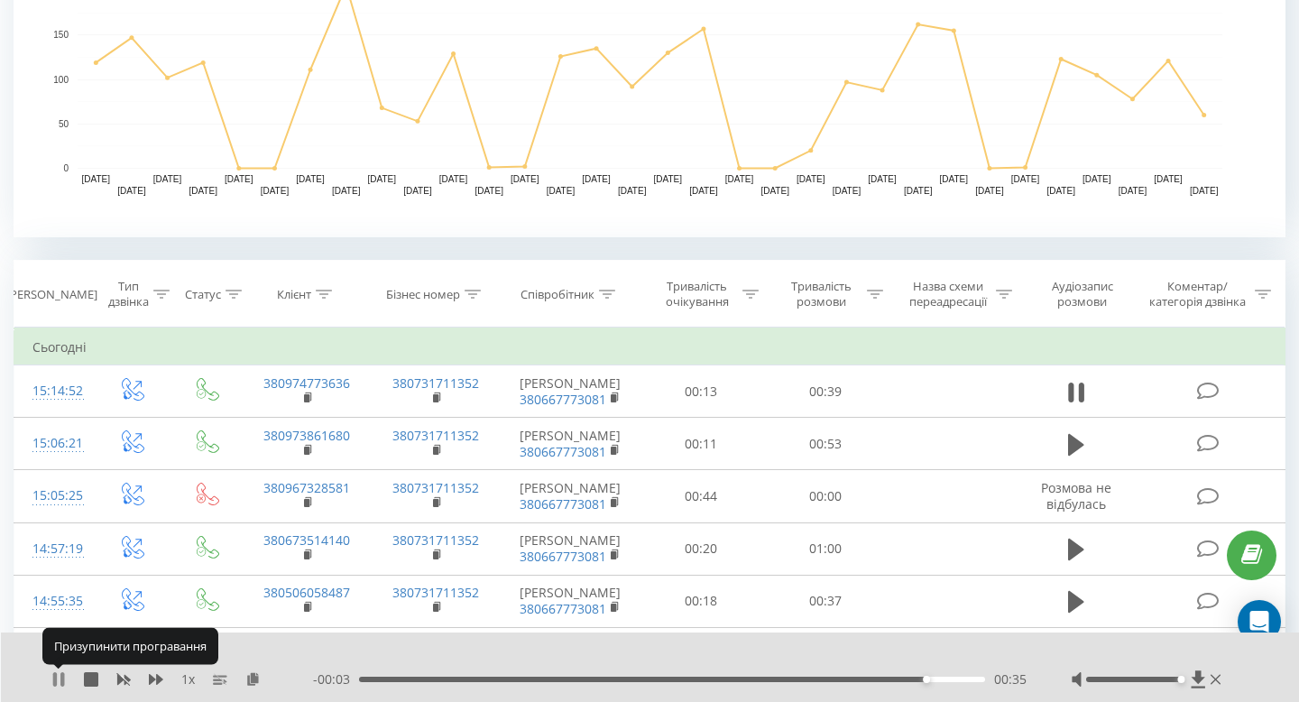
click at [55, 680] on icon at bounding box center [55, 679] width 4 height 14
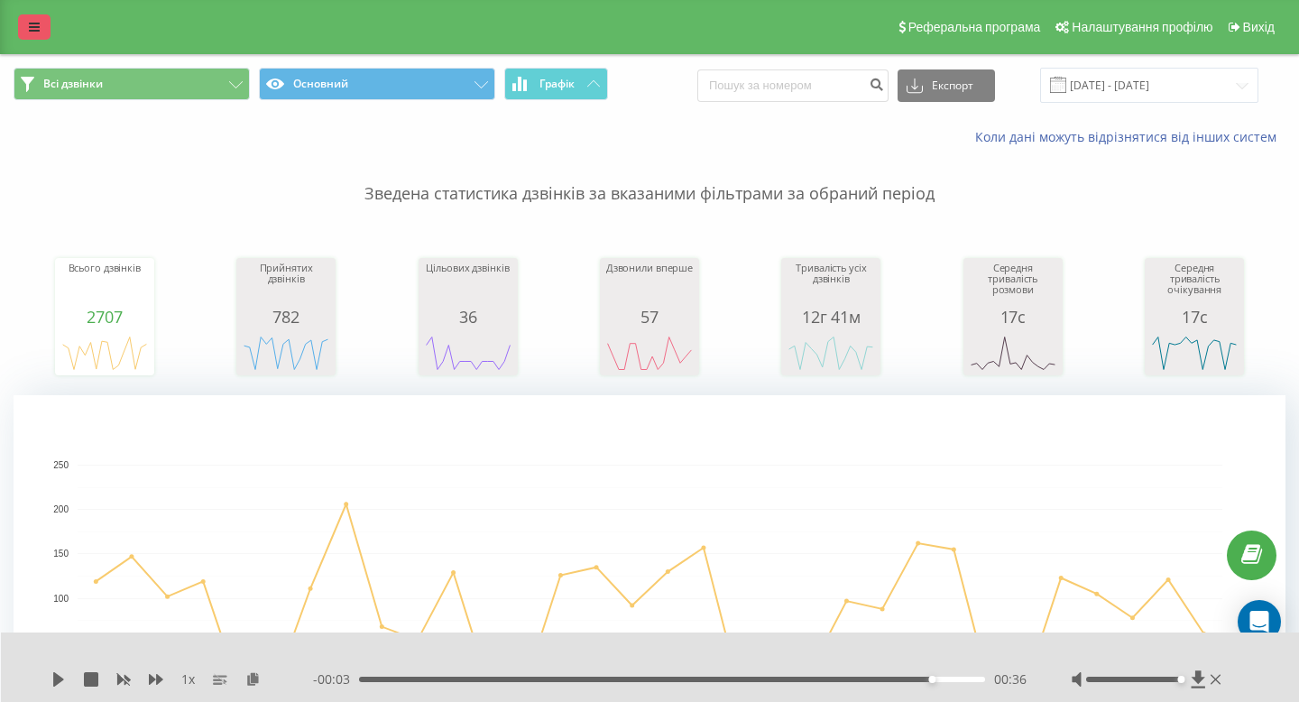
click at [32, 23] on icon at bounding box center [34, 27] width 11 height 13
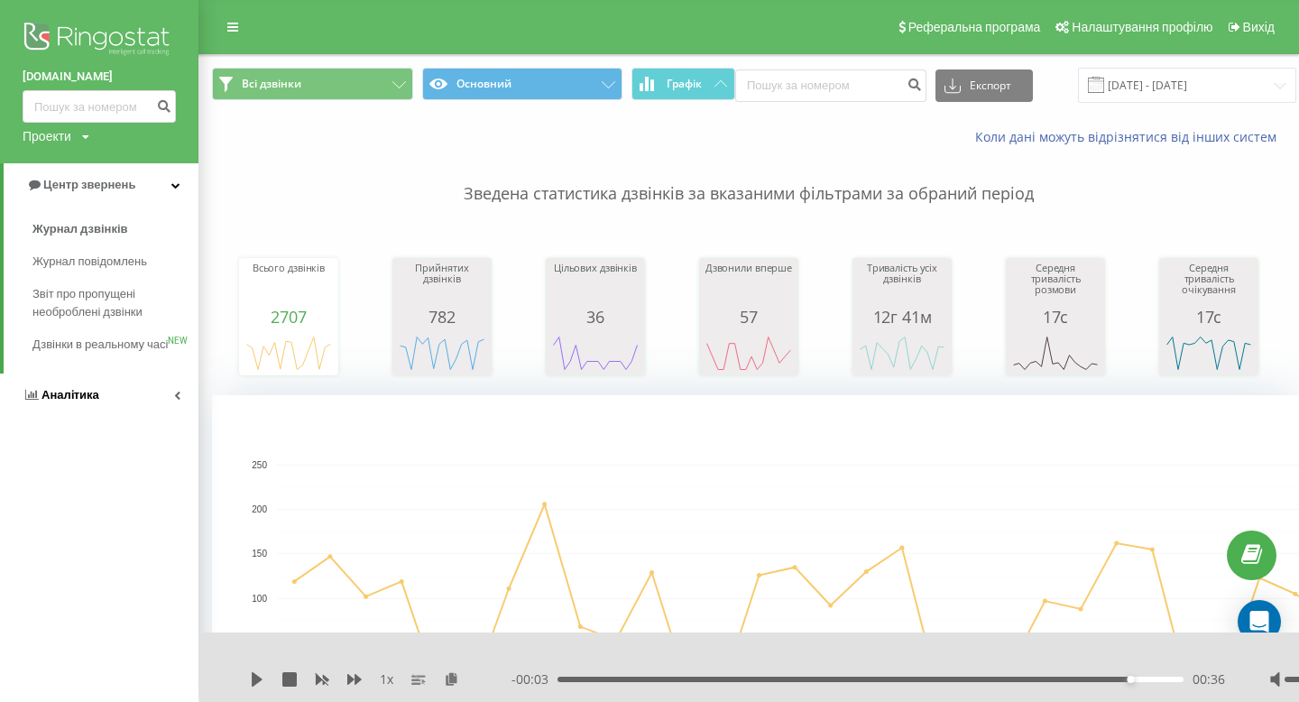
click at [63, 401] on link "Аналiтика" at bounding box center [99, 394] width 198 height 43
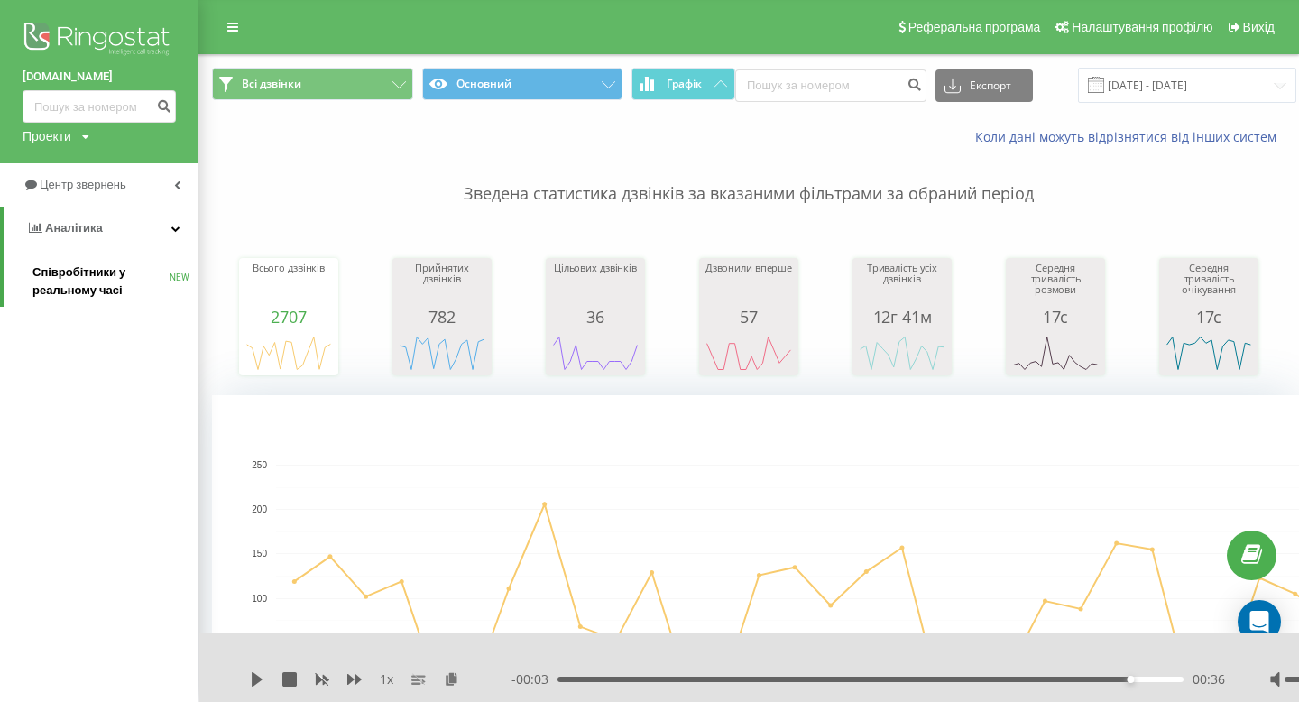
click at [95, 274] on span "Співробітники у реальному часі" at bounding box center [100, 281] width 137 height 36
